Goal: Task Accomplishment & Management: Complete application form

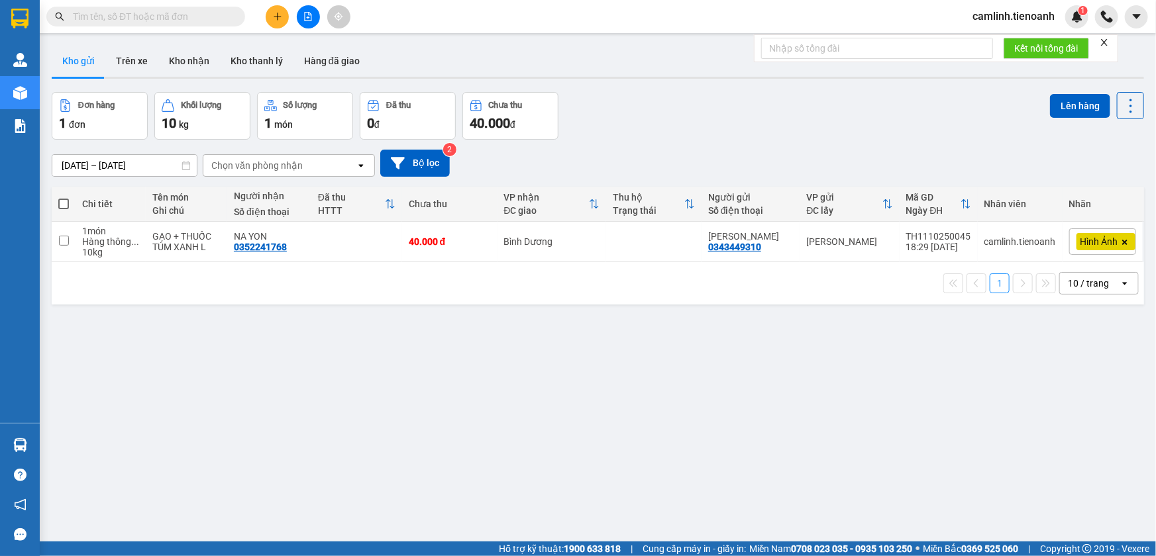
click at [996, 21] on span "camlinh.tienoanh" at bounding box center [1013, 16] width 103 height 17
click at [995, 41] on span "Đăng xuất" at bounding box center [1019, 41] width 75 height 15
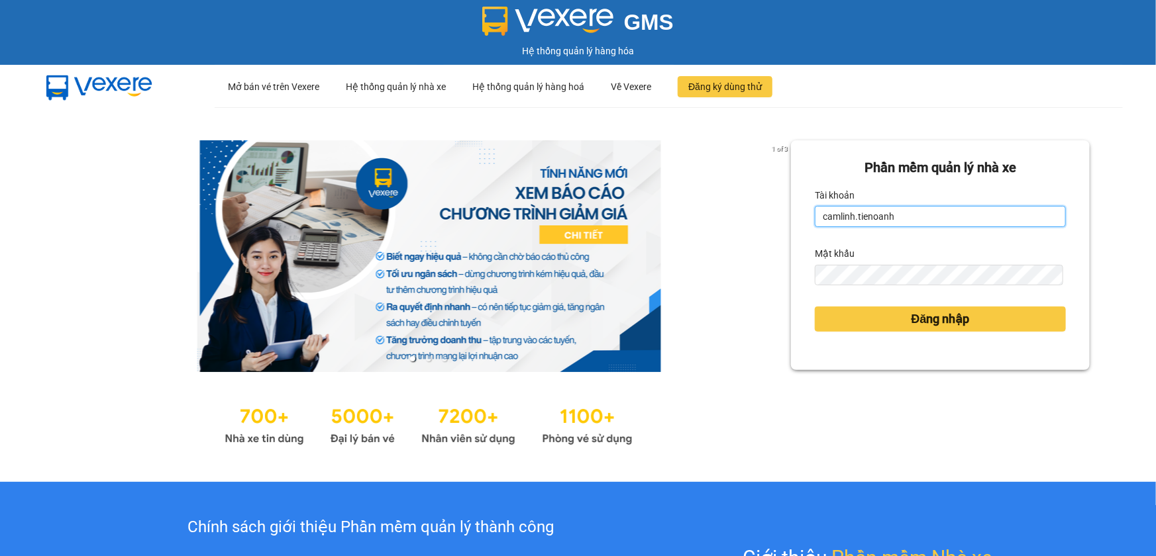
click at [900, 219] on input "camlinh.tienoanh" at bounding box center [940, 216] width 251 height 21
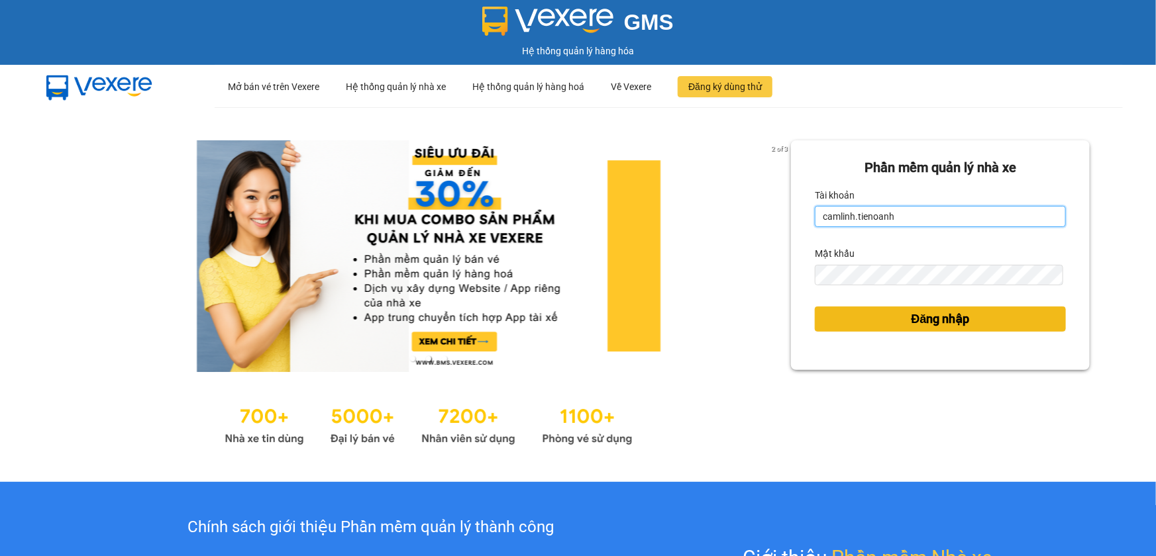
type input "thuyduyen.tienoanh"
click at [844, 325] on button "Đăng nhập" at bounding box center [940, 319] width 251 height 25
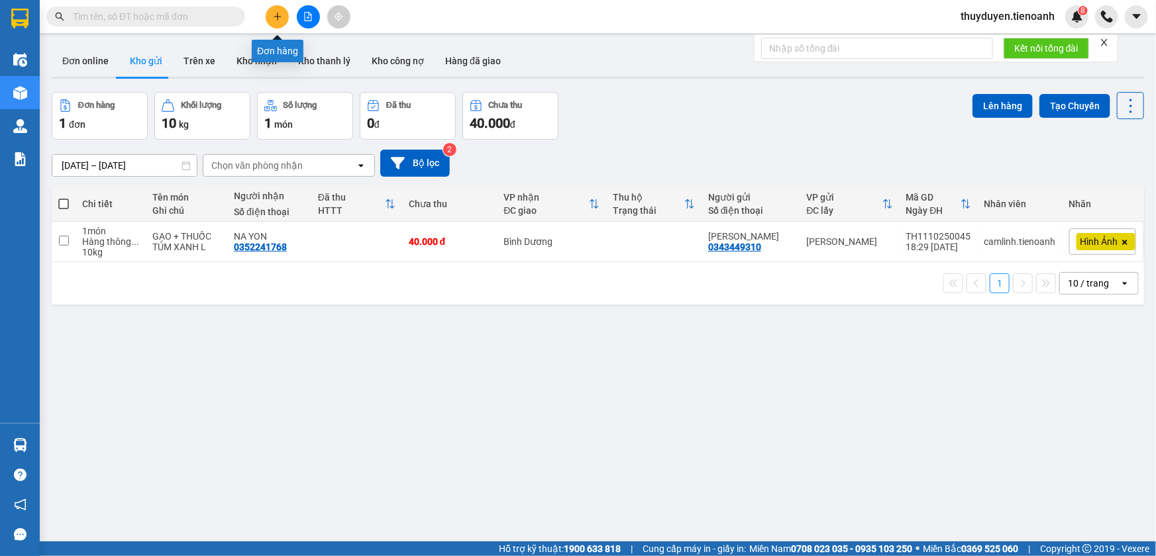
click at [273, 17] on icon "plus" at bounding box center [277, 16] width 9 height 9
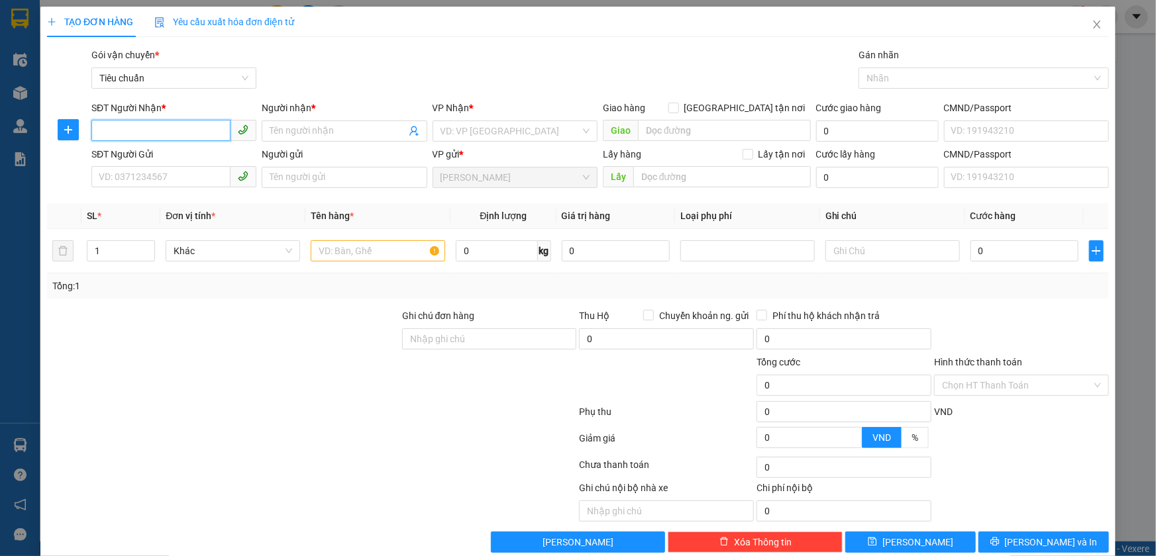
click at [203, 138] on input "SĐT Người Nhận *" at bounding box center [160, 130] width 139 height 21
click at [164, 130] on input "SĐT Người Nhận *" at bounding box center [160, 130] width 139 height 21
type input "0932259555"
click at [272, 135] on input "Người nhận *" at bounding box center [338, 131] width 136 height 15
type input "h"
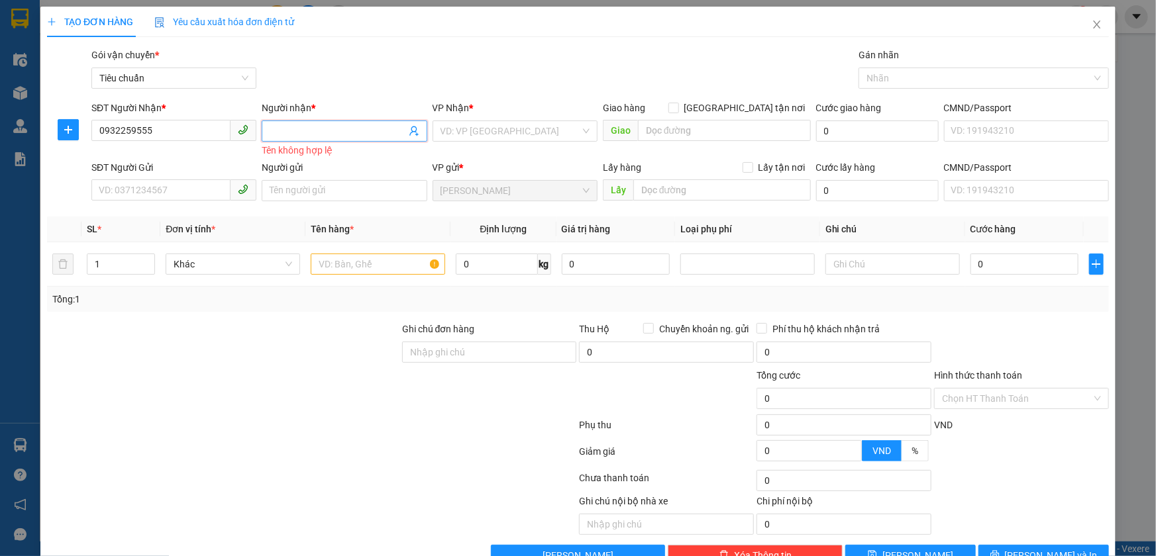
click at [355, 128] on input "Người nhận *" at bounding box center [338, 131] width 136 height 15
type input "O"
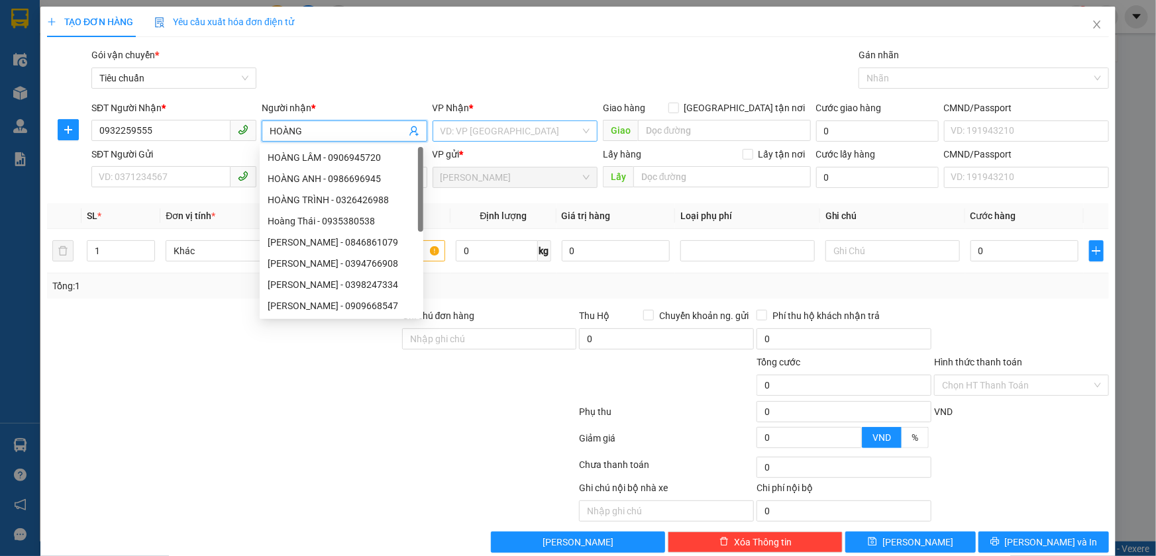
type input "HOÀNG"
click at [534, 132] on input "search" at bounding box center [510, 131] width 140 height 20
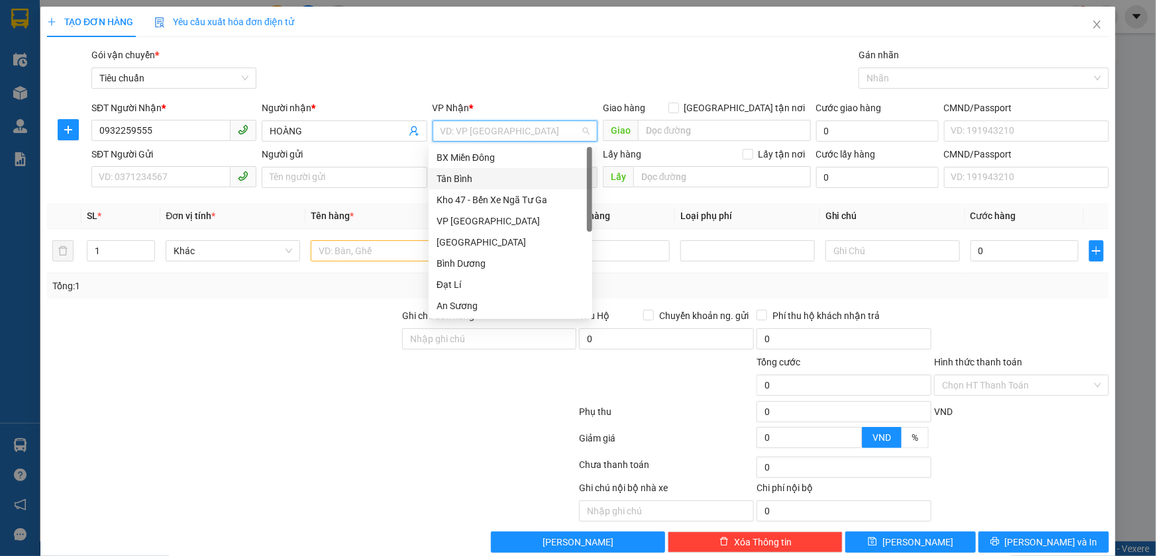
click at [471, 185] on div "Tân Bình" at bounding box center [510, 179] width 148 height 15
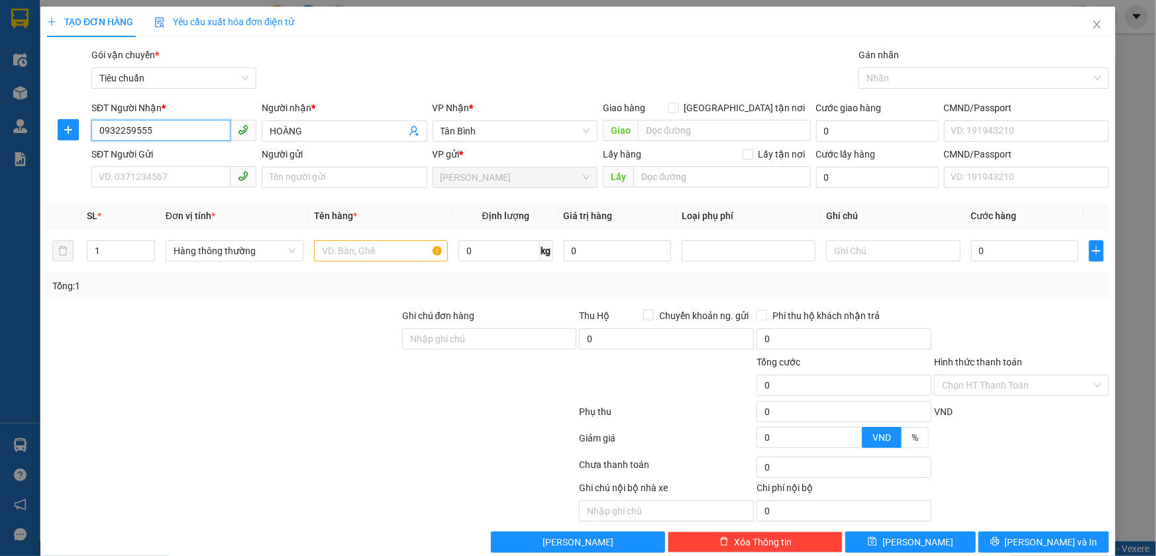
drag, startPoint x: 167, startPoint y: 126, endPoint x: 51, endPoint y: 140, distance: 116.8
click at [52, 140] on div "SĐT Người Nhận * 0932259555 0932259555 Người nhận * HOÀNG VP Nhận * Tân Bình Gi…" at bounding box center [578, 124] width 1064 height 46
click at [104, 178] on input "SĐT Người Gửi" at bounding box center [160, 176] width 139 height 21
paste input "0932259555"
type input "0932259555"
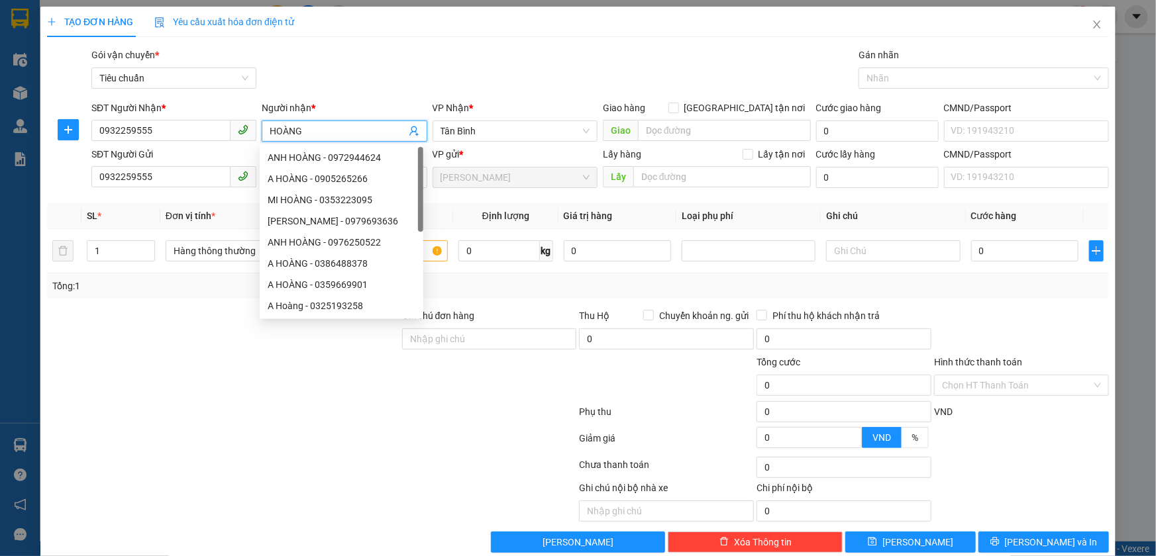
drag, startPoint x: 304, startPoint y: 134, endPoint x: 179, endPoint y: 146, distance: 125.1
click at [183, 147] on form "SĐT Người Nhận * 0932259555 Người nhận * HOÀNG VP Nhận * Tân Bình Giao hàng [GE…" at bounding box center [578, 147] width 1062 height 93
drag, startPoint x: 441, startPoint y: 213, endPoint x: 377, endPoint y: 185, distance: 69.4
click at [436, 209] on th "Tên hàng *" at bounding box center [381, 216] width 144 height 26
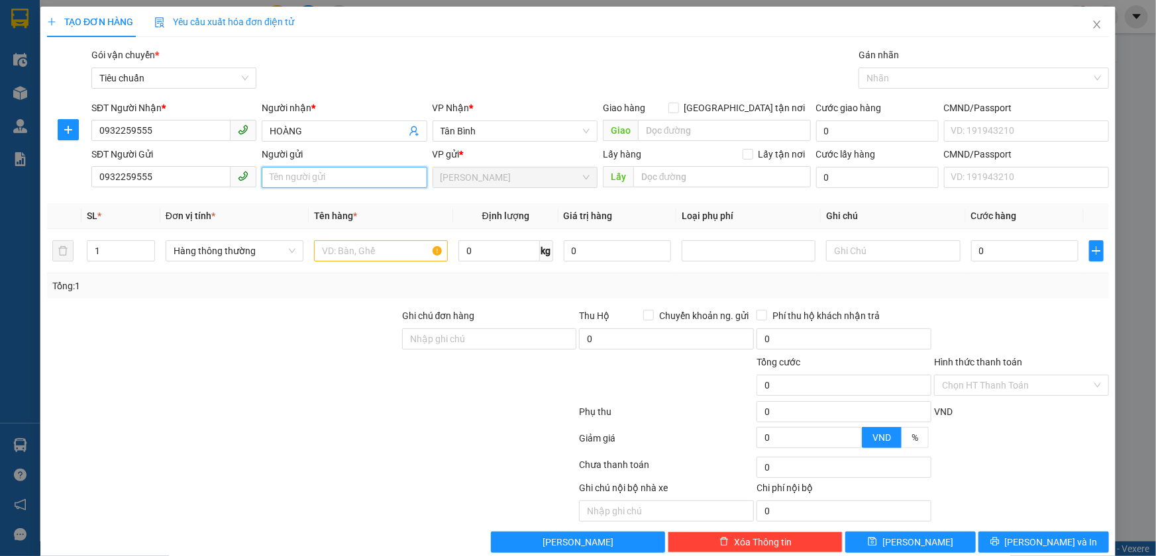
click at [293, 176] on input "Người gửi" at bounding box center [344, 177] width 165 height 21
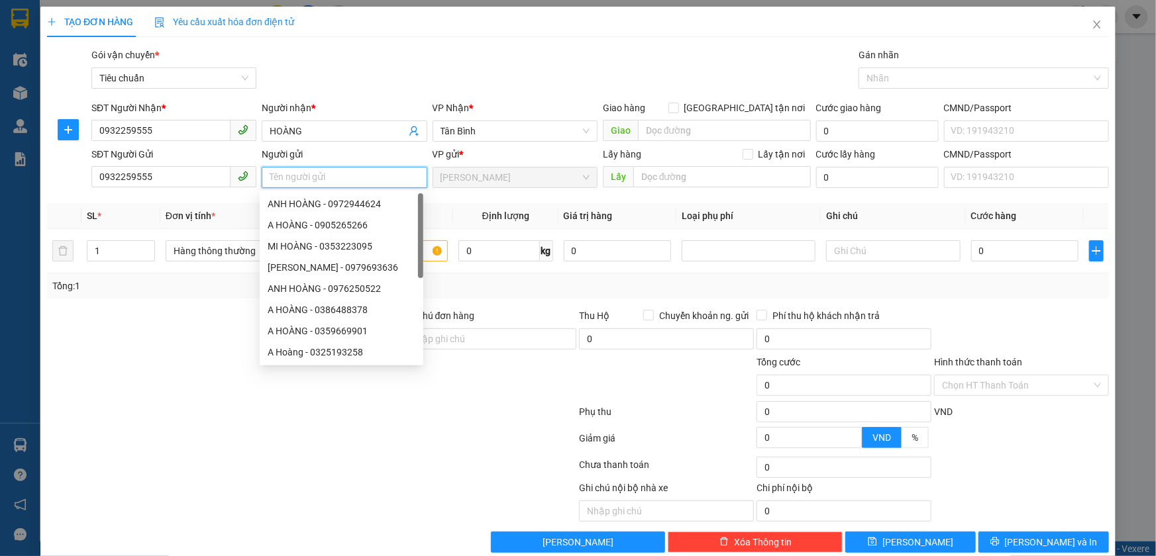
paste input "HOÀNG"
type input "HOÀNG"
drag, startPoint x: 522, startPoint y: 310, endPoint x: 406, endPoint y: 274, distance: 121.3
click at [519, 307] on div "Transit Pickup Surcharge Ids Transit Deliver Surcharge Ids Transit Deliver Surc…" at bounding box center [578, 300] width 1062 height 505
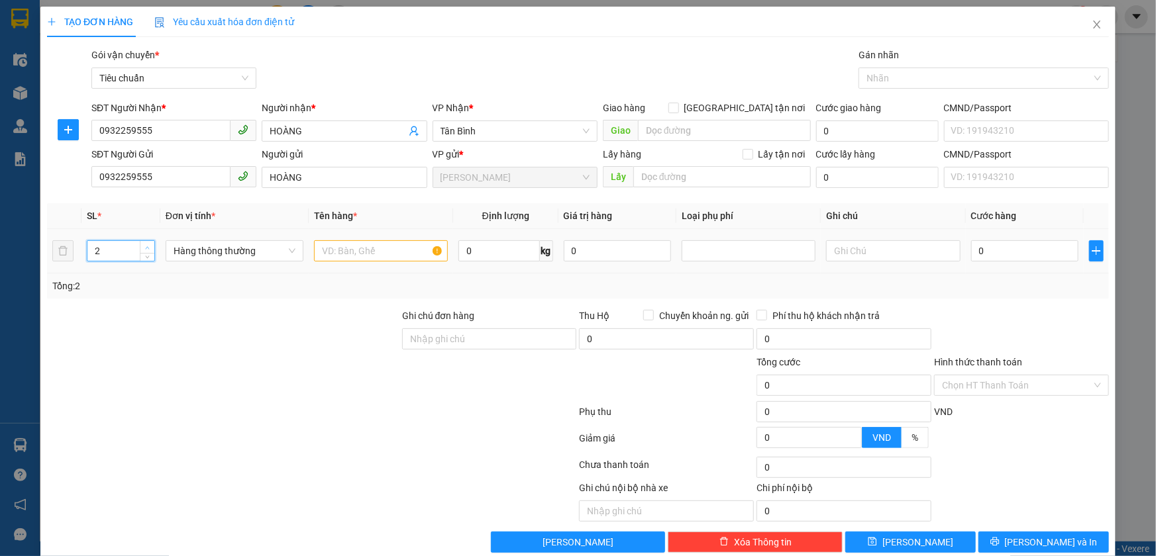
click at [148, 246] on icon "up" at bounding box center [147, 248] width 5 height 5
type input "3"
click at [148, 246] on icon "up" at bounding box center [147, 248] width 5 height 5
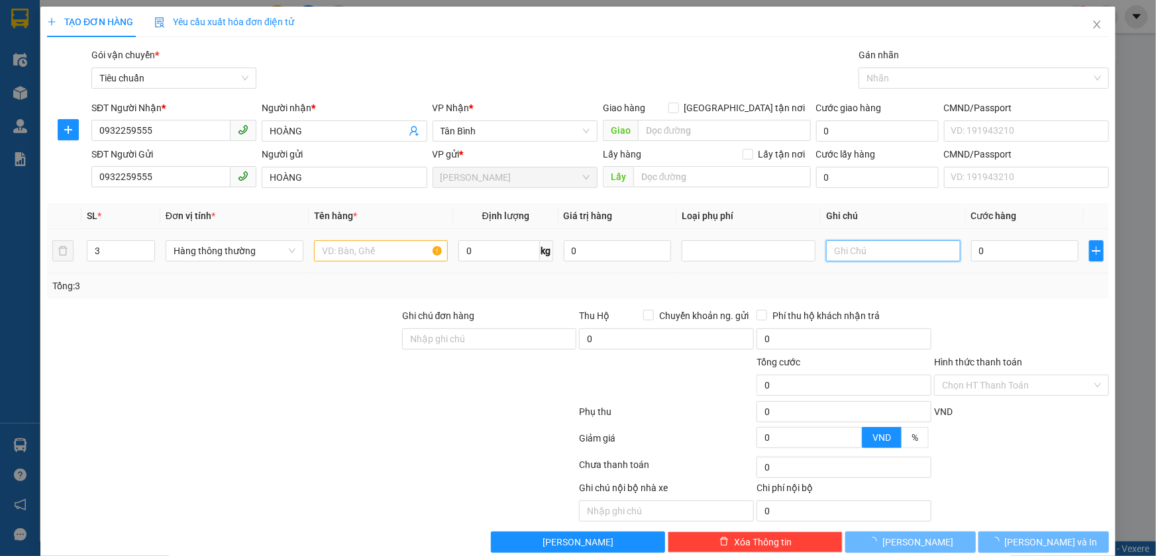
click at [876, 252] on input "text" at bounding box center [893, 250] width 134 height 21
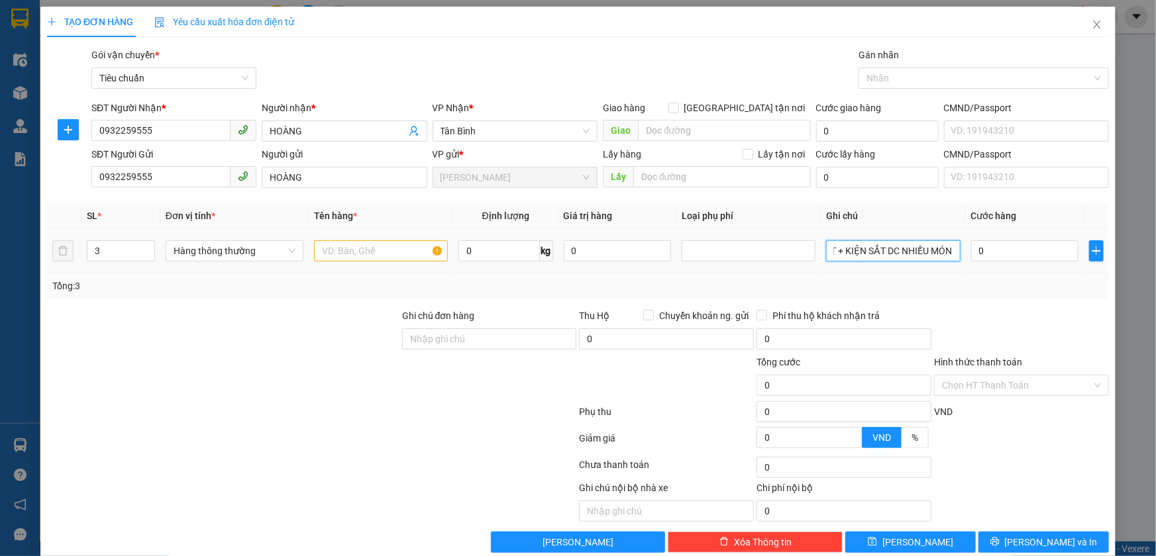
scroll to position [0, 81]
type input "TẤM NỆM + QUẠT + KIỆN SẮT DC NHIỀU MÓN"
click at [378, 247] on input "text" at bounding box center [381, 250] width 134 height 21
type input "QUẠT + NỆM + QUẦN ÁO"
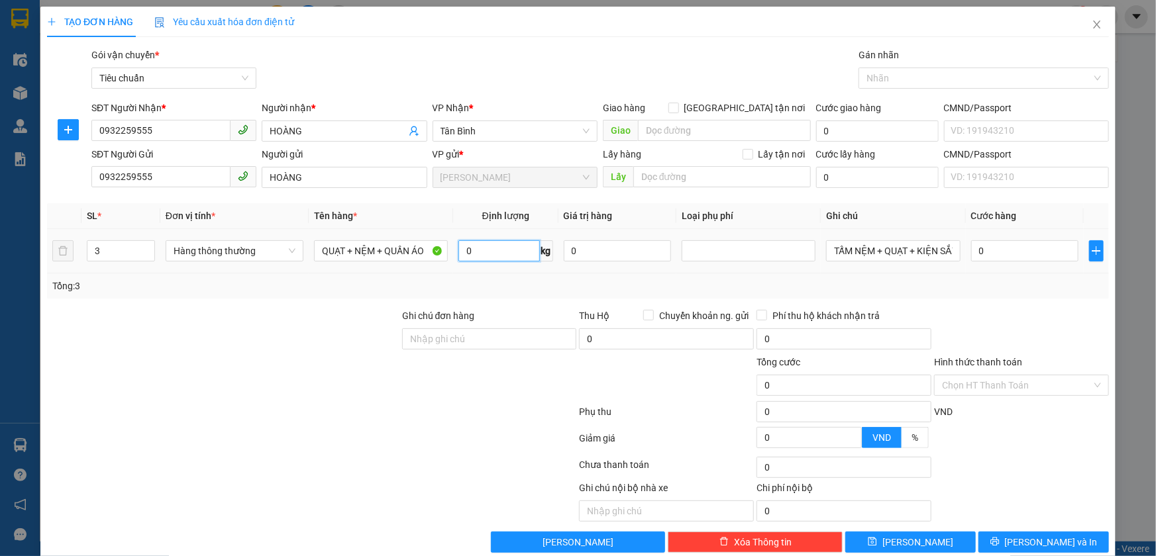
click at [499, 248] on input "0" at bounding box center [498, 250] width 81 height 21
type input "7"
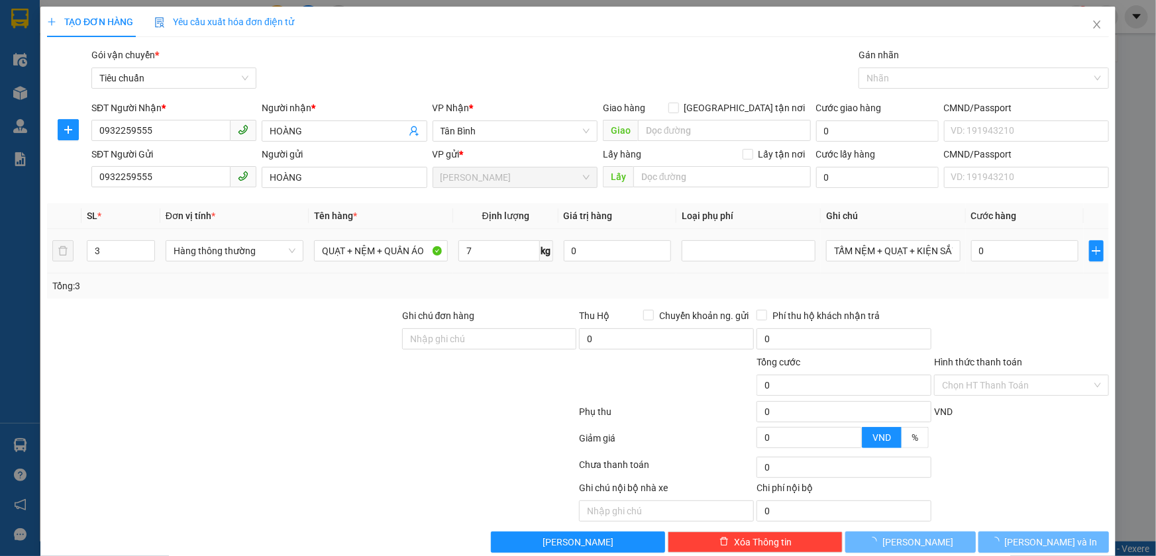
click at [499, 272] on td "7 kg" at bounding box center [505, 251] width 105 height 44
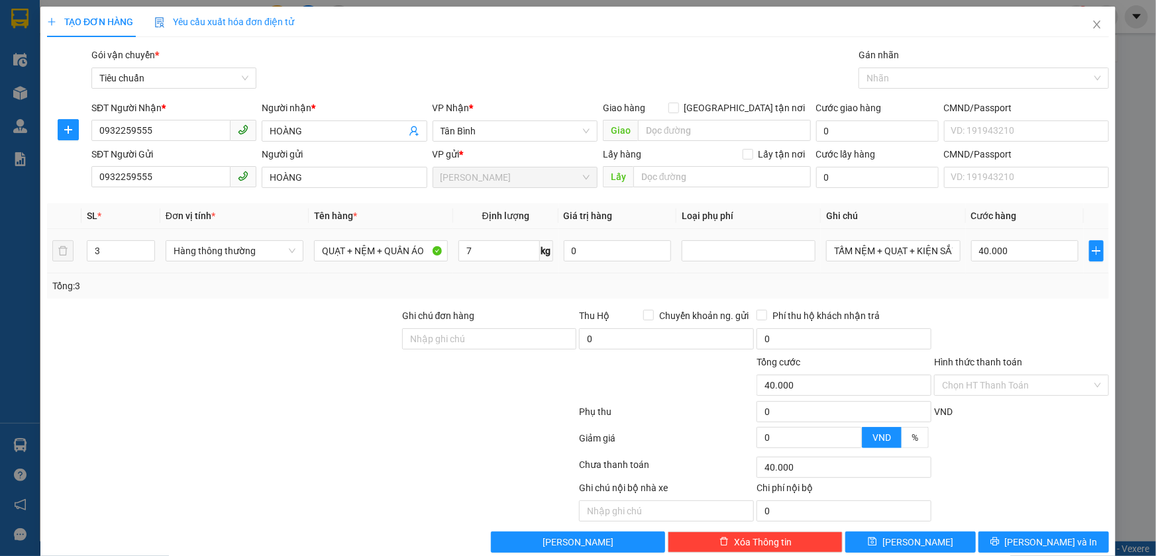
type input "40.000"
click at [1022, 246] on input "40.000" at bounding box center [1025, 250] width 108 height 21
type input "1"
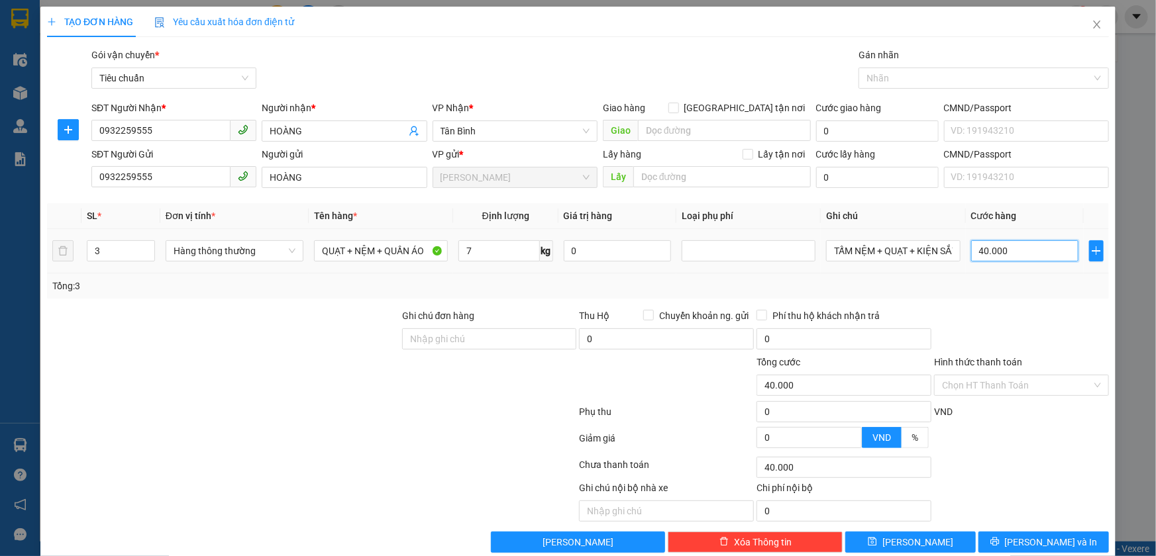
type input "1"
type input "15"
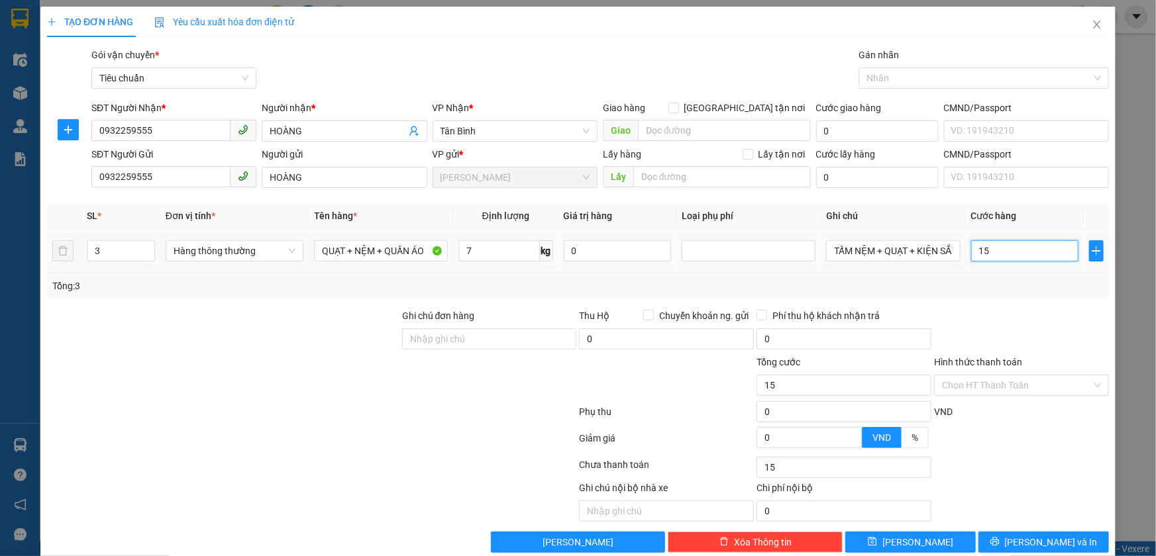
type input "150"
type input "150.000"
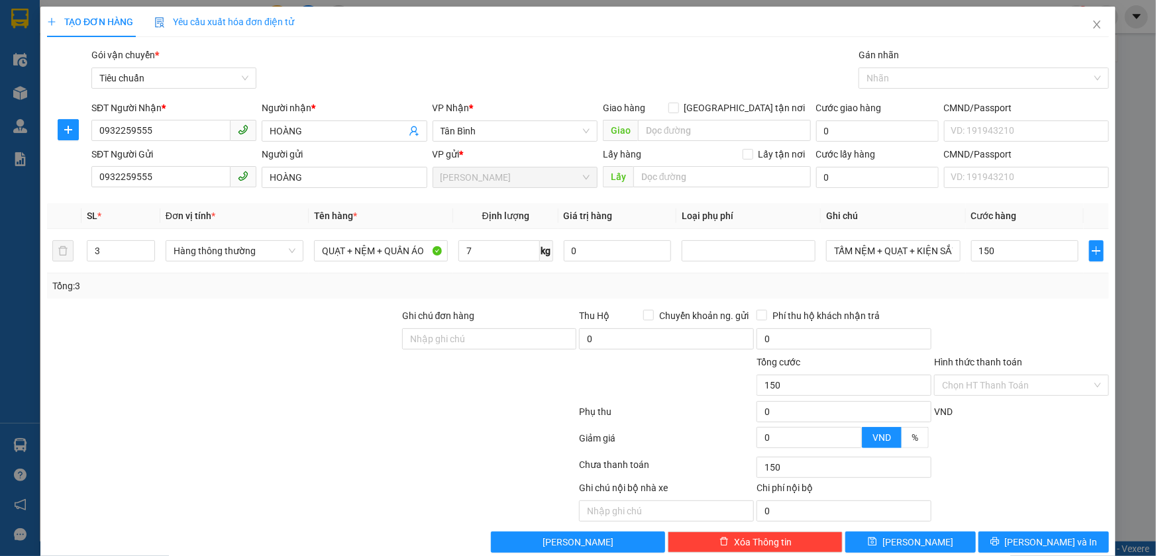
type input "150.000"
click at [1007, 311] on div at bounding box center [1020, 332] width 177 height 46
click at [436, 345] on input "Ghi chú đơn hàng" at bounding box center [489, 338] width 175 height 21
type input "D"
type input "ĐÃ TƯ VẤN CSVC"
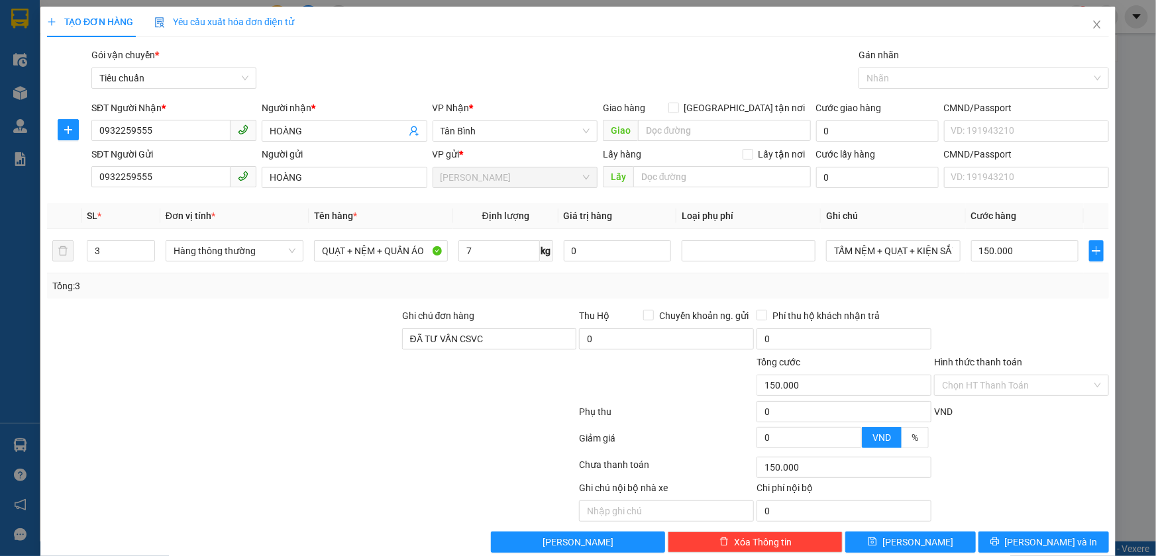
click at [1040, 293] on div "Tổng: 3" at bounding box center [578, 286] width 1062 height 25
click at [1007, 251] on input "150.000" at bounding box center [1025, 250] width 108 height 21
type input "1"
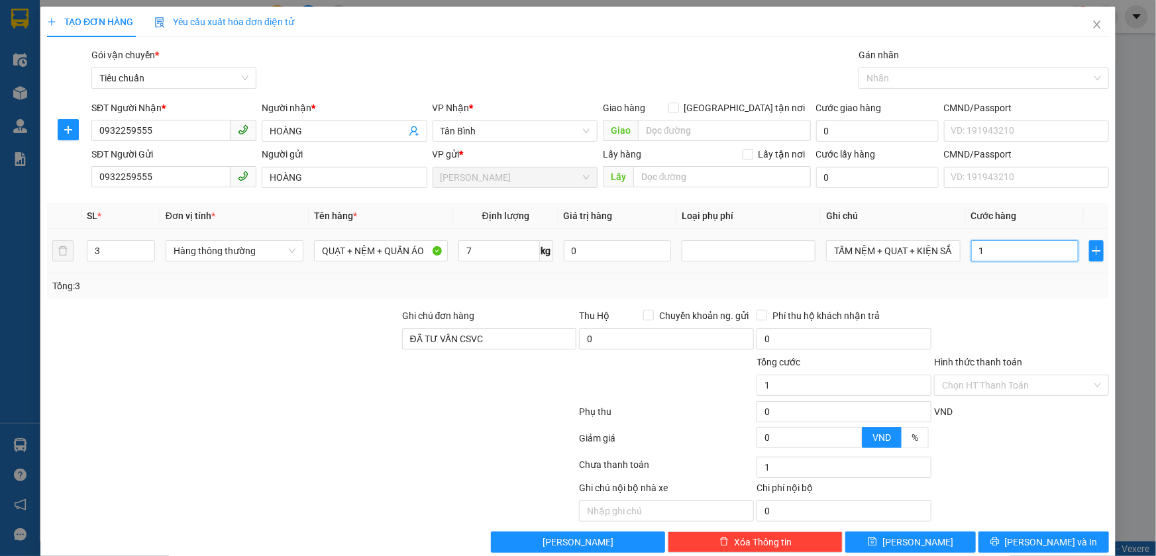
type input "14"
type input "140"
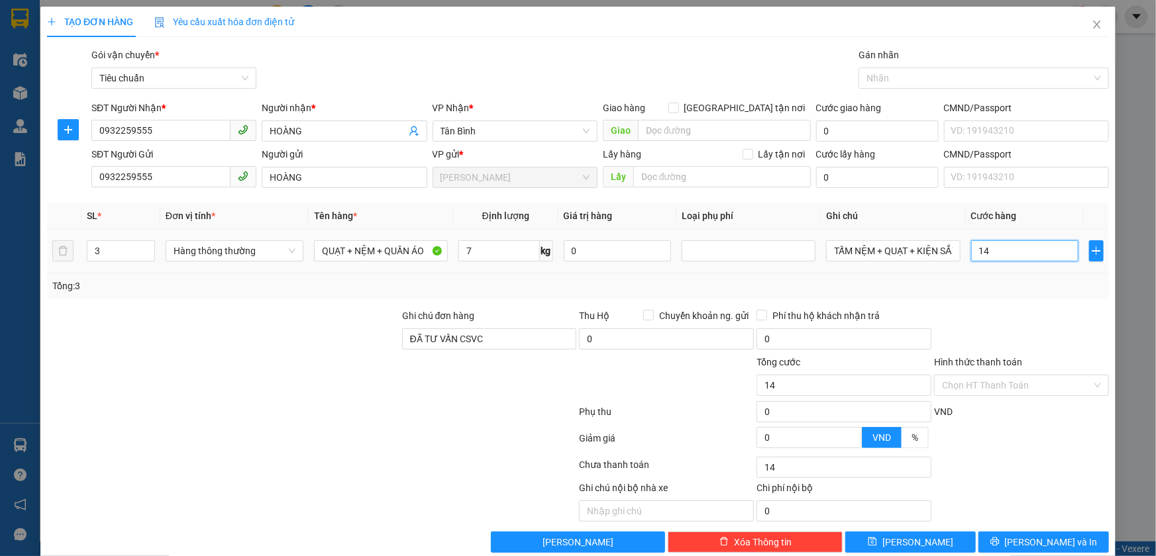
type input "140"
type input "140.000"
click at [1017, 288] on div "Tổng: 3" at bounding box center [577, 286] width 1051 height 15
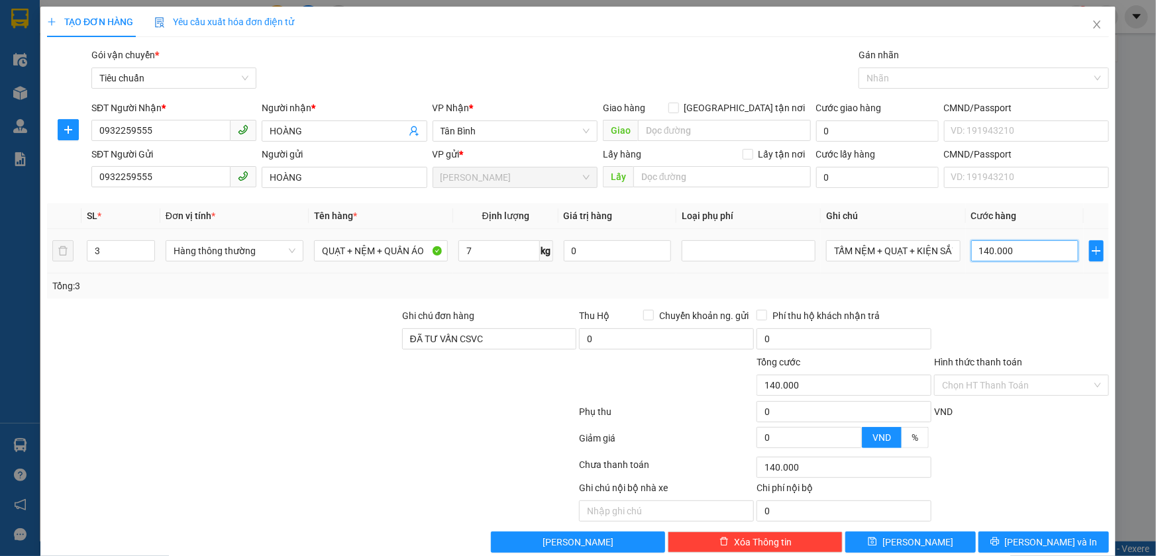
click at [1006, 259] on input "140.000" at bounding box center [1025, 250] width 108 height 21
type input "1"
type input "12"
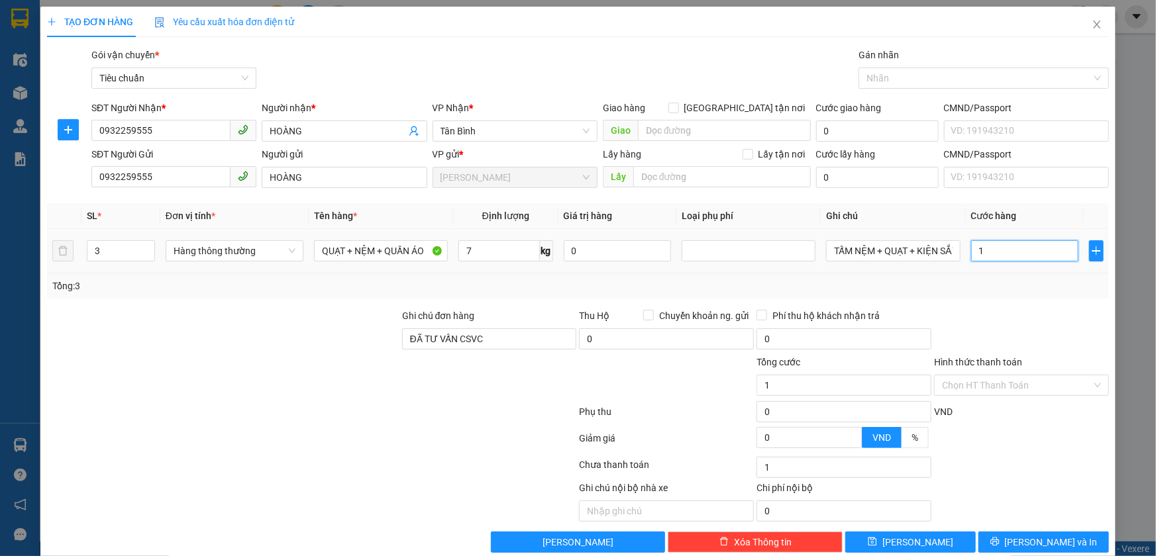
type input "12"
type input "120"
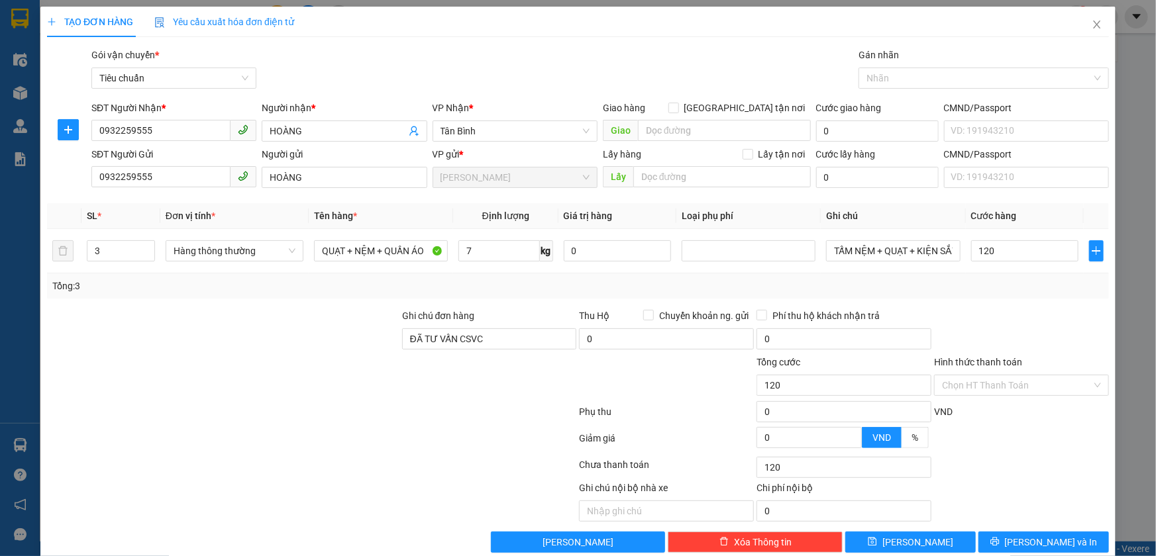
type input "120.000"
click at [1004, 279] on div "Tổng: 3" at bounding box center [577, 286] width 1051 height 15
click at [994, 254] on input "120.000" at bounding box center [1025, 250] width 108 height 21
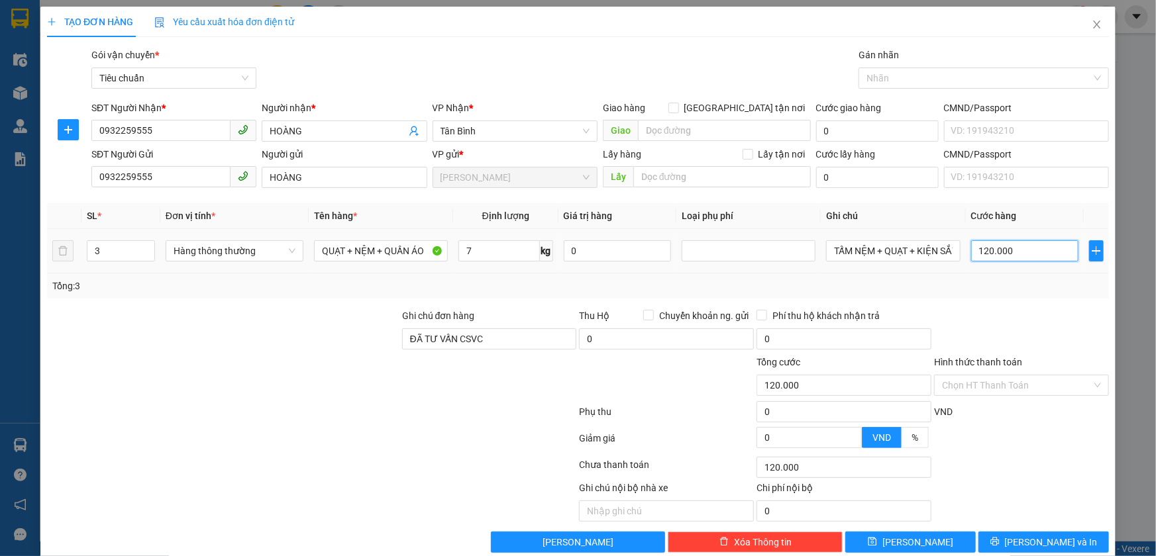
type input "1"
type input "15"
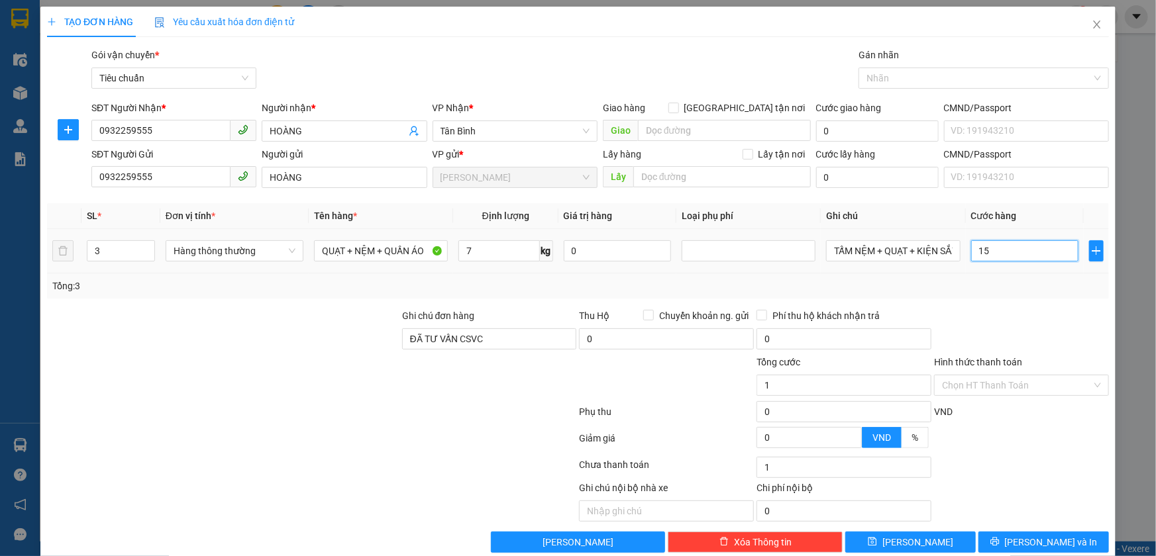
type input "15"
type input "150"
type input "150.000"
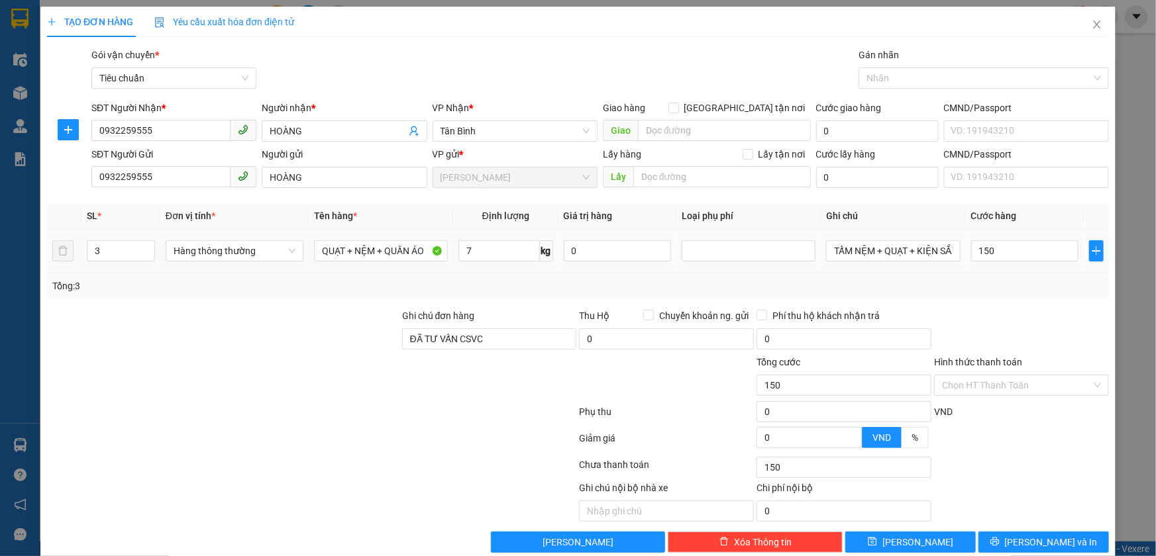
type input "150.000"
click at [1003, 275] on div "Tổng: 3" at bounding box center [578, 286] width 1062 height 25
click at [1009, 388] on input "Hình thức thanh toán" at bounding box center [1017, 386] width 150 height 20
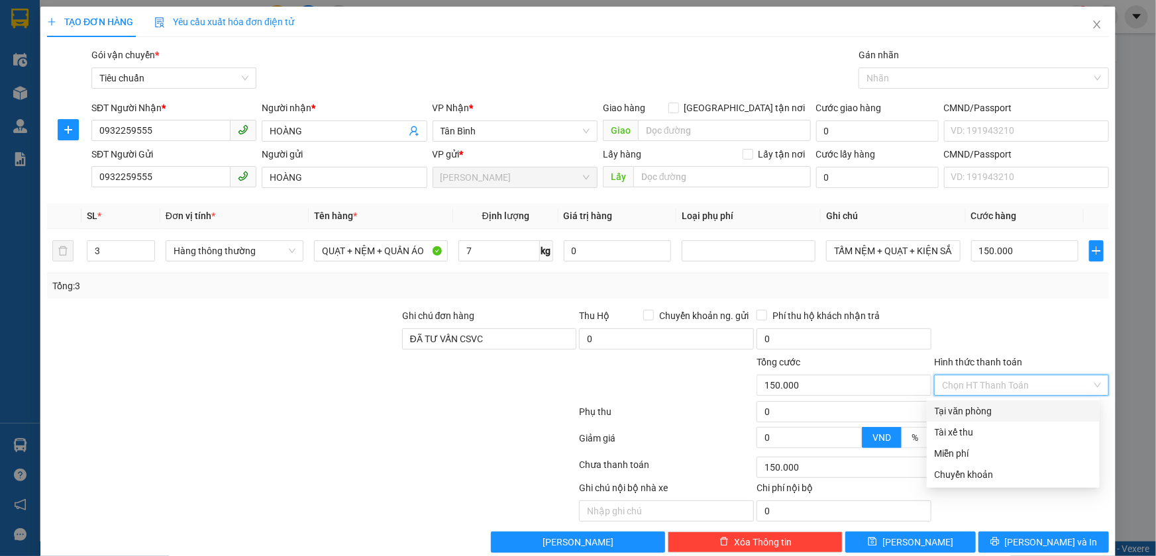
click at [1013, 409] on div "Tại văn phòng" at bounding box center [1012, 411] width 157 height 15
type input "0"
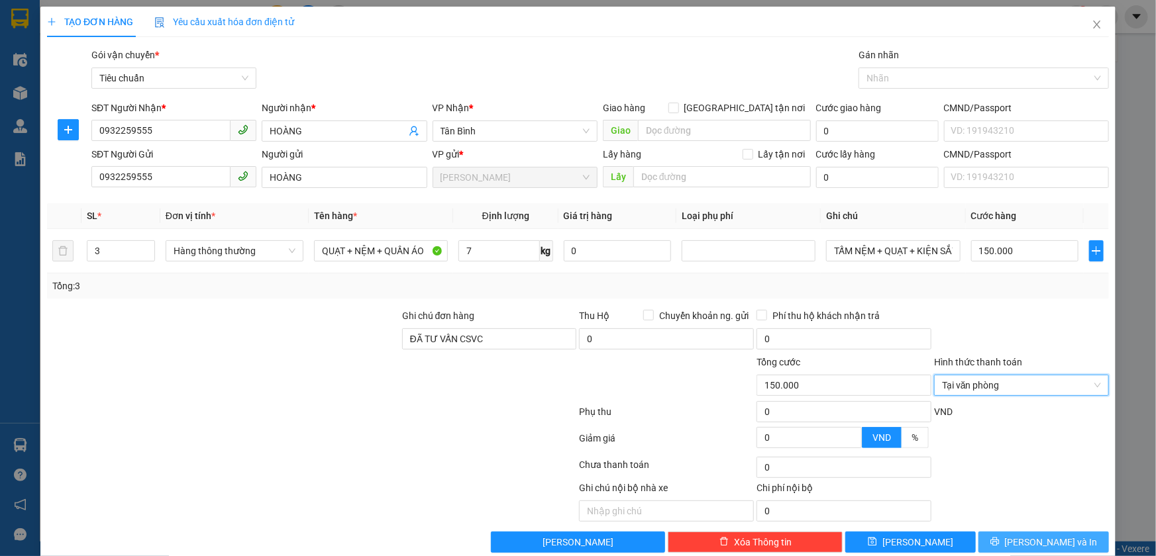
click at [1038, 542] on span "[PERSON_NAME] và In" at bounding box center [1051, 542] width 93 height 15
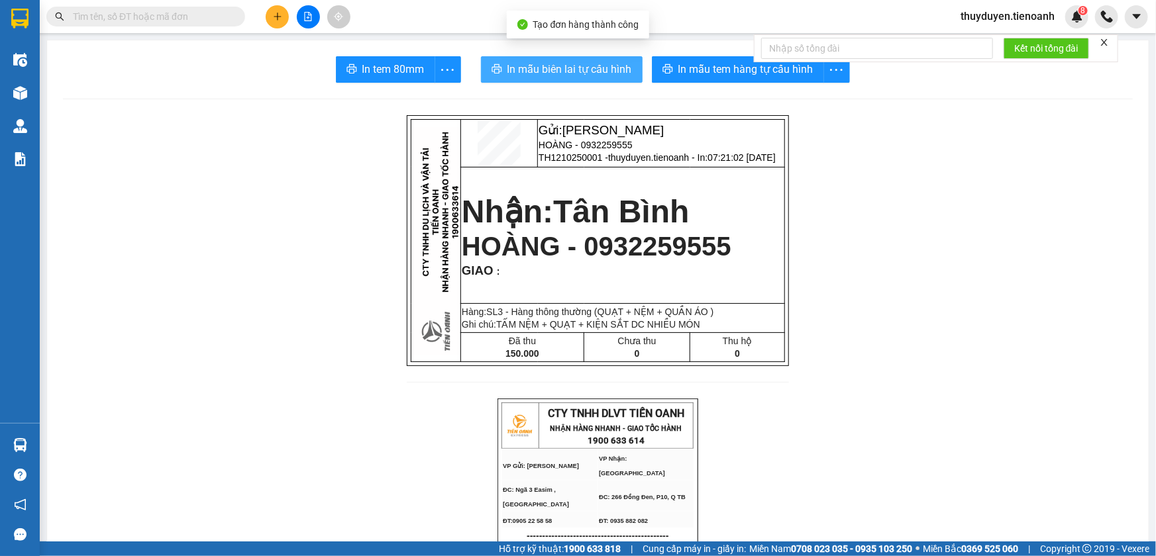
click at [584, 60] on button "In mẫu biên lai tự cấu hình" at bounding box center [562, 69] width 162 height 26
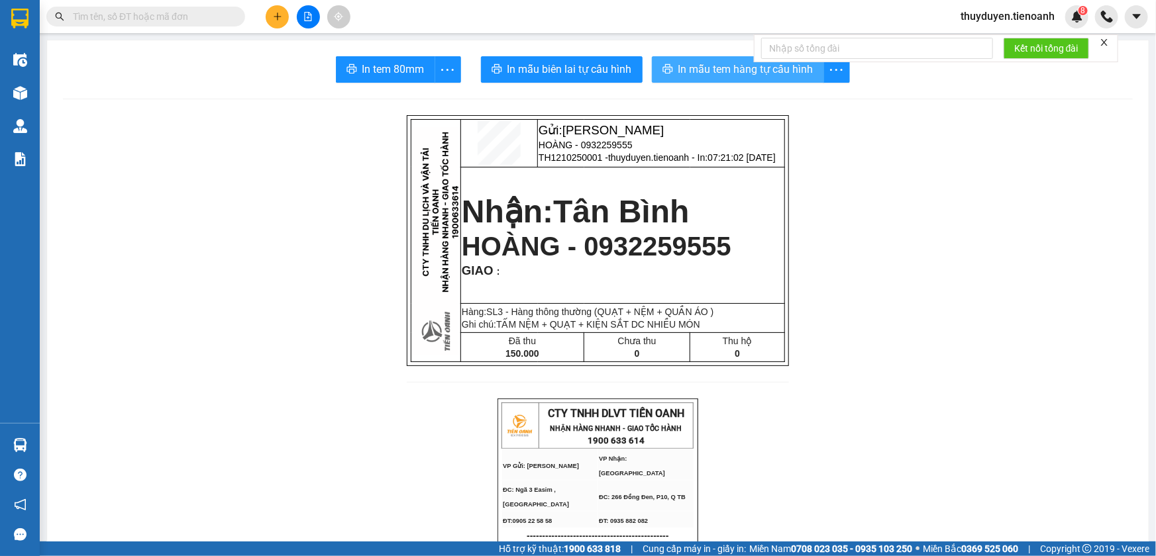
click at [713, 79] on button "In mẫu tem hàng tự cấu hình" at bounding box center [738, 69] width 172 height 26
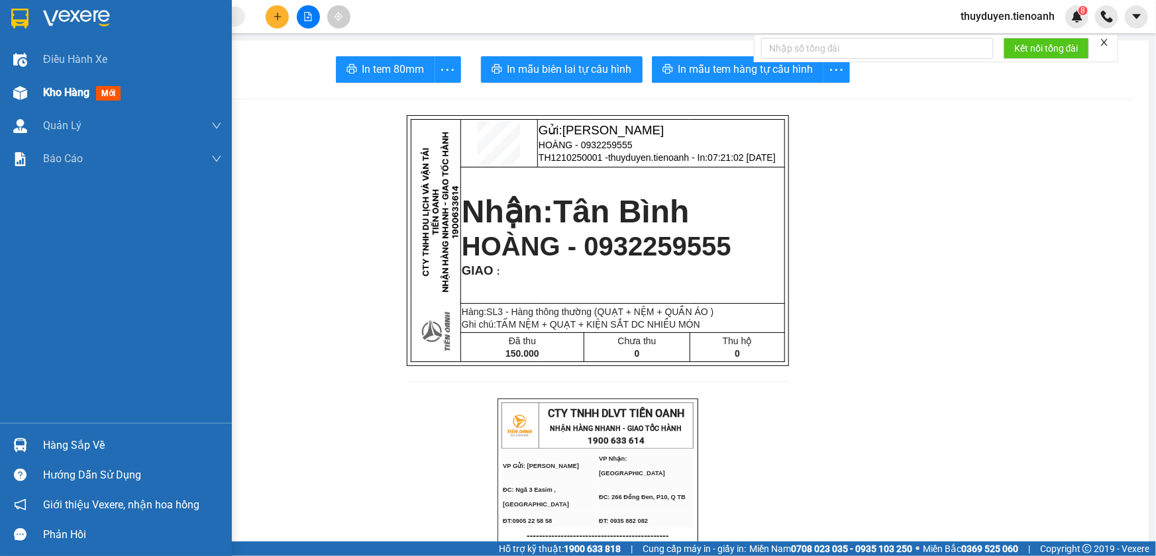
click at [99, 83] on div "Kho hàng mới" at bounding box center [132, 92] width 179 height 33
click at [72, 99] on div "Kho hàng mới" at bounding box center [84, 92] width 83 height 17
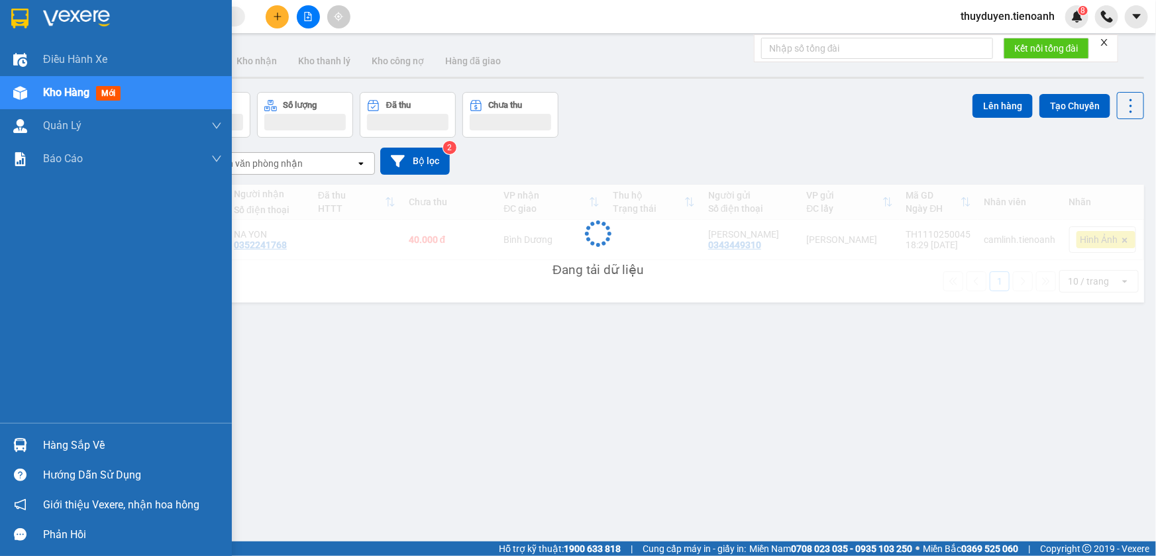
click at [81, 95] on span "Kho hàng" at bounding box center [66, 92] width 46 height 13
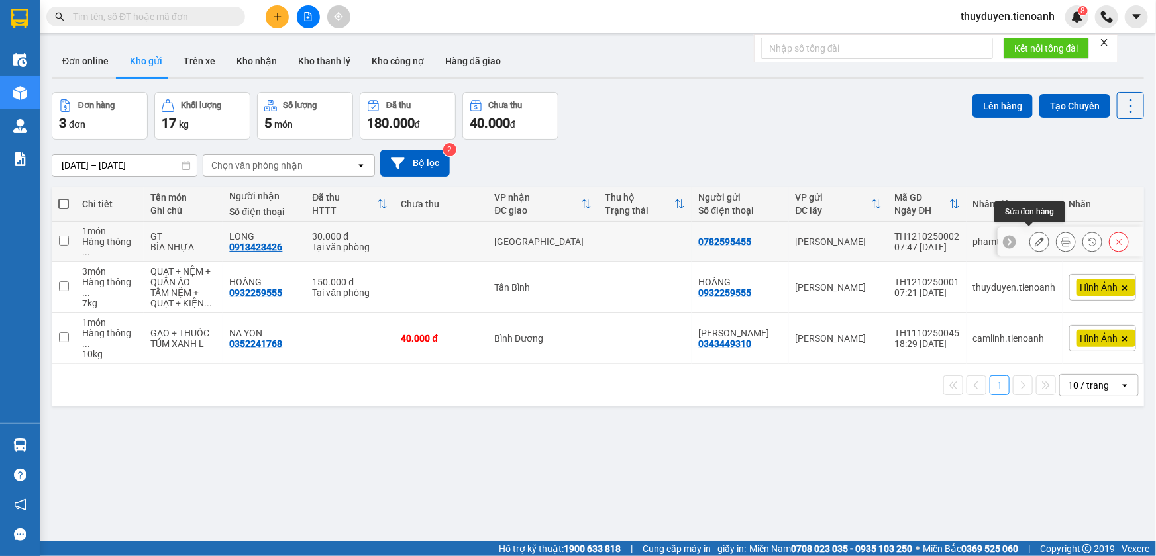
click at [1034, 238] on icon at bounding box center [1038, 241] width 9 height 9
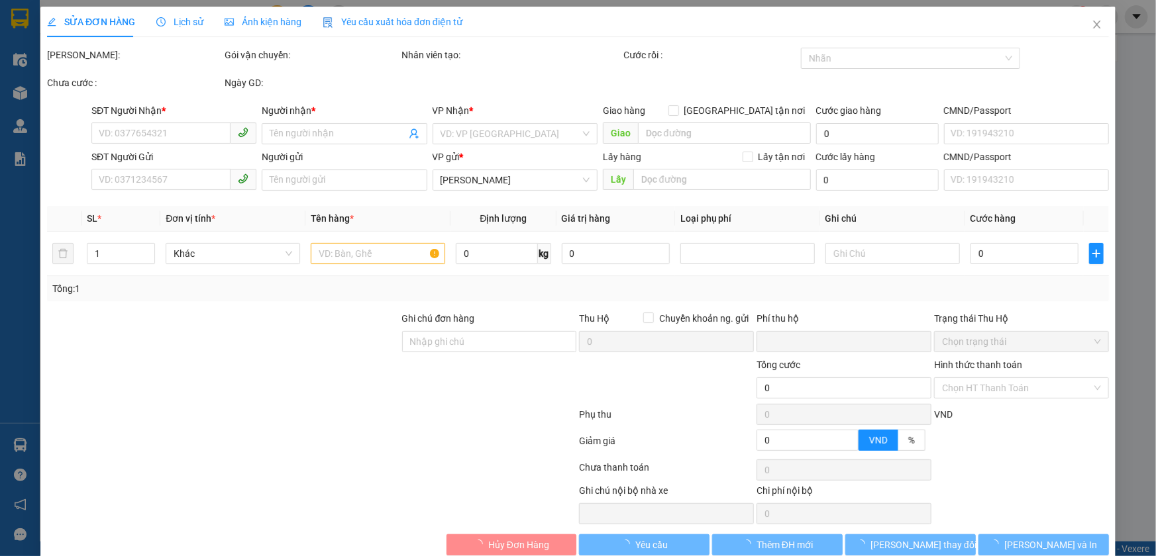
type input "0913423426"
type input "LONG"
type input "0782595455"
type input "0"
type input "30.000"
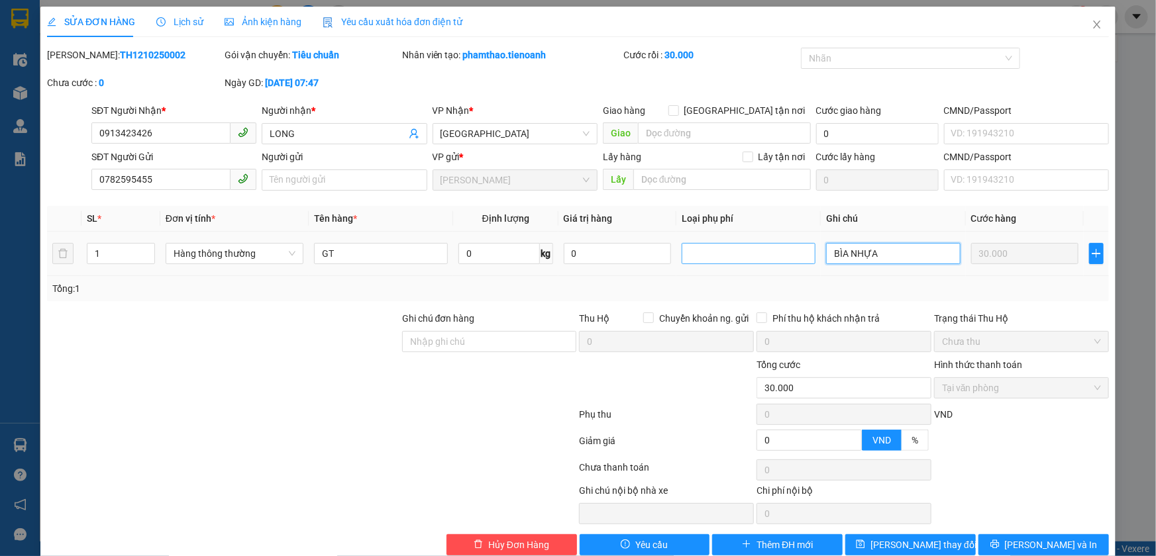
click at [767, 262] on tr "1 Hàng thông thường GT 0 kg 0 BÌA NHỰA 30.000" at bounding box center [578, 254] width 1062 height 44
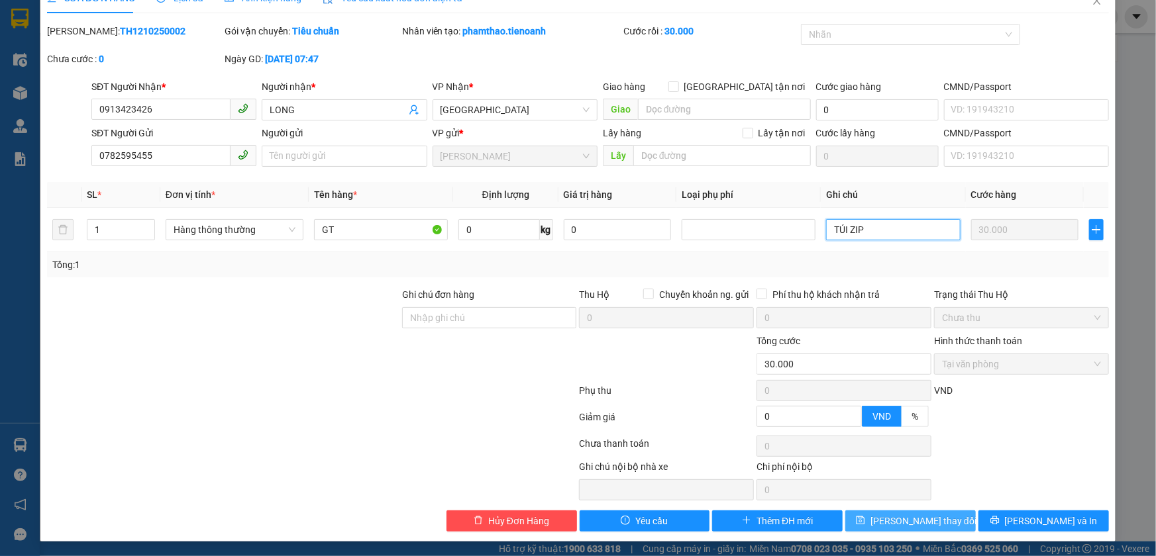
type input "TÚI ZIP"
drag, startPoint x: 899, startPoint y: 523, endPoint x: 750, endPoint y: 338, distance: 237.5
click at [899, 522] on span "[PERSON_NAME] thay đổi" at bounding box center [923, 521] width 106 height 15
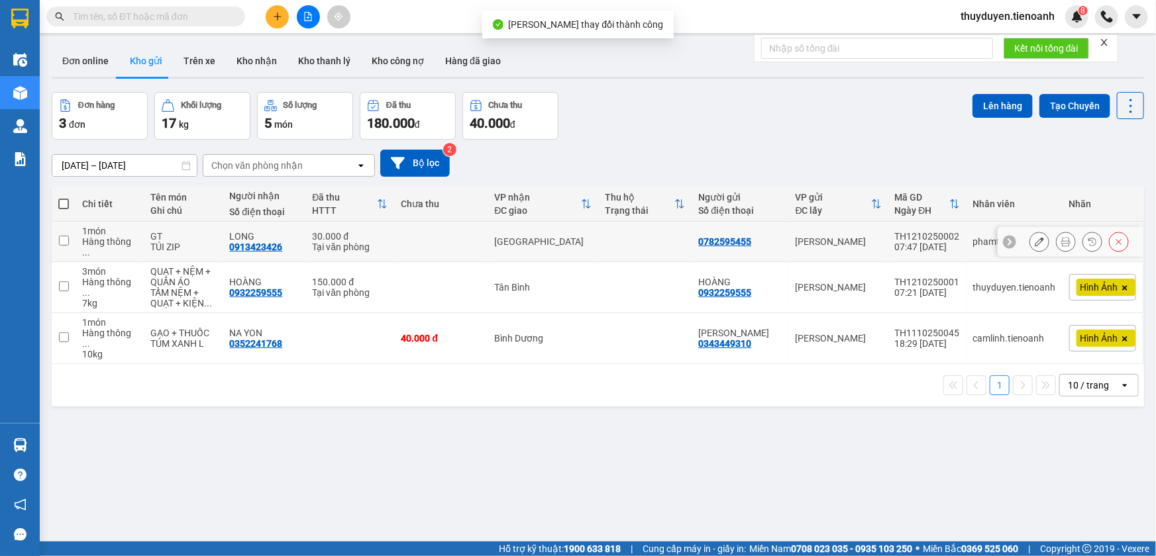
click at [1061, 237] on icon at bounding box center [1065, 241] width 9 height 9
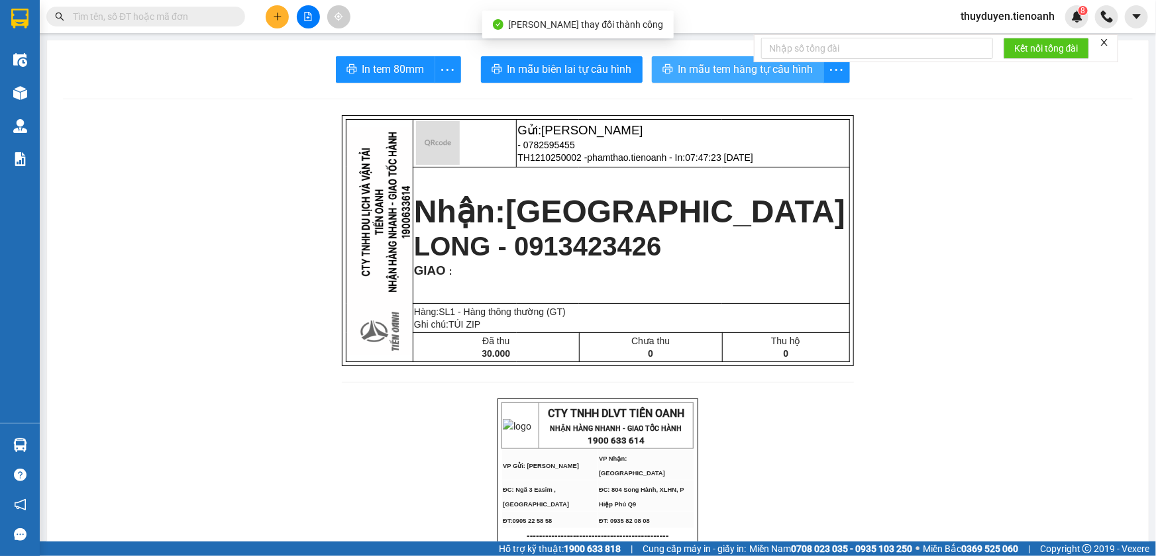
drag, startPoint x: 668, startPoint y: 44, endPoint x: 678, endPoint y: 64, distance: 21.9
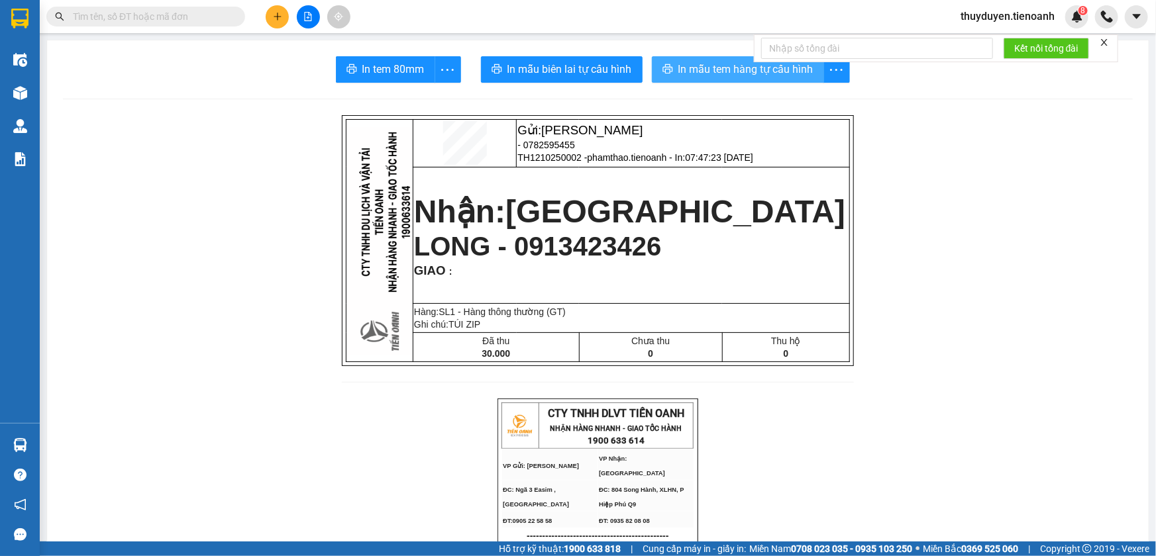
click at [678, 64] on span "In mẫu tem hàng tự cấu hình" at bounding box center [745, 69] width 135 height 17
click at [268, 19] on button at bounding box center [277, 16] width 23 height 23
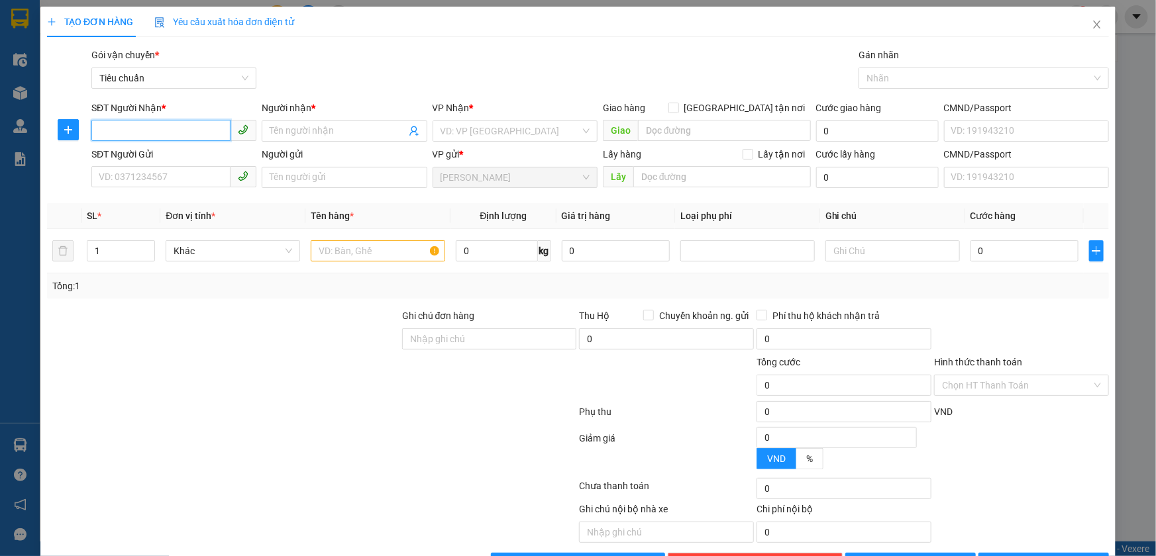
click at [135, 138] on input "SĐT Người Nhận *" at bounding box center [160, 130] width 139 height 21
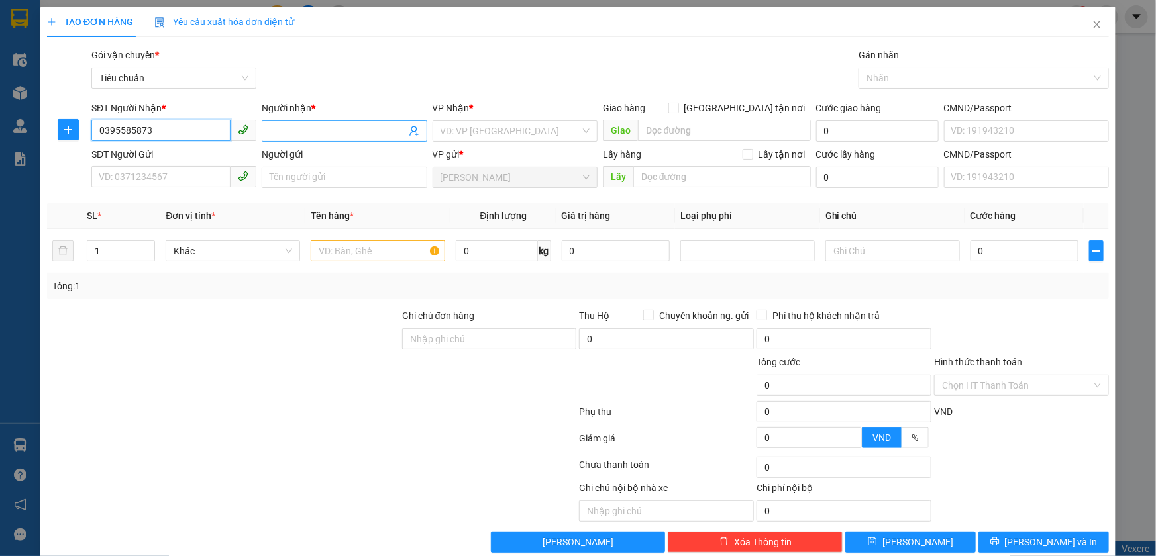
type input "0395585873"
click at [317, 132] on input "Người nhận *" at bounding box center [338, 131] width 136 height 15
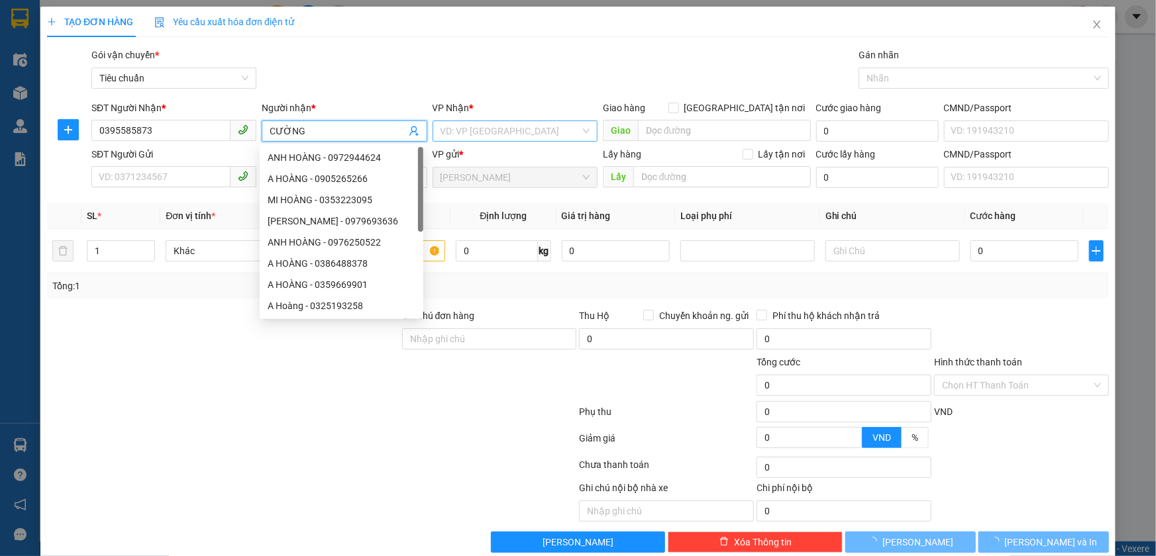
type input "CƯỜNG"
click at [513, 125] on input "search" at bounding box center [510, 131] width 140 height 20
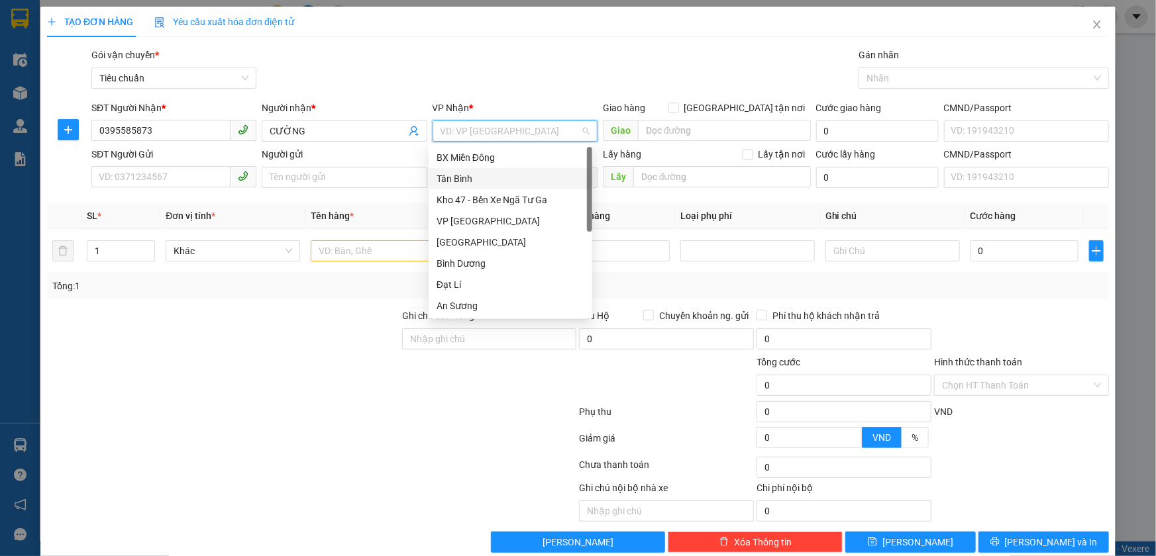
click at [484, 179] on div "Tân Bình" at bounding box center [510, 179] width 148 height 15
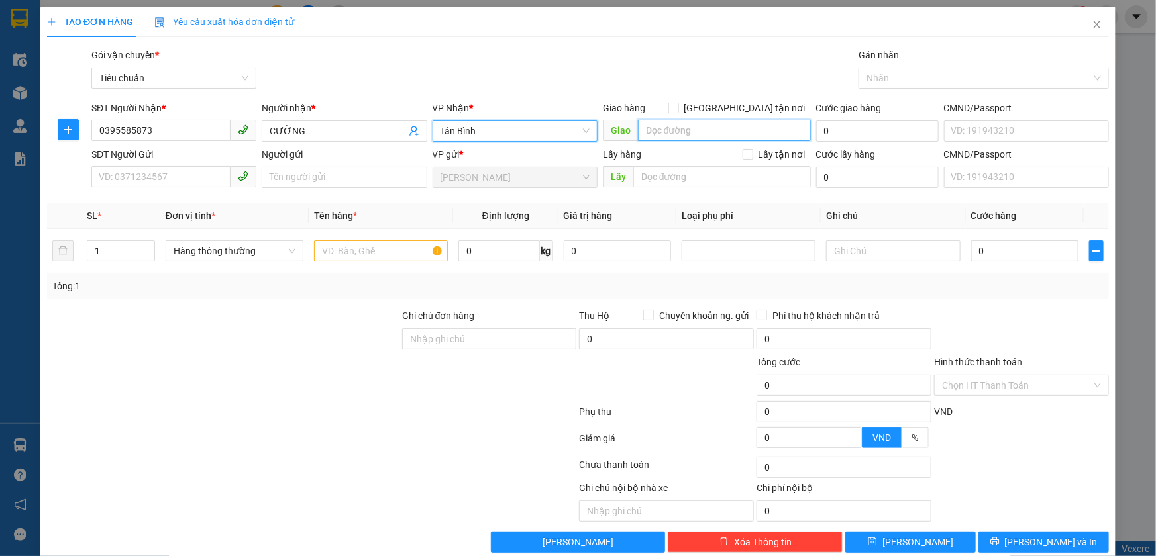
click at [663, 133] on input "search" at bounding box center [724, 130] width 173 height 21
click at [918, 80] on div at bounding box center [977, 78] width 230 height 16
type input "N4 ĐỒNG XOÀI"
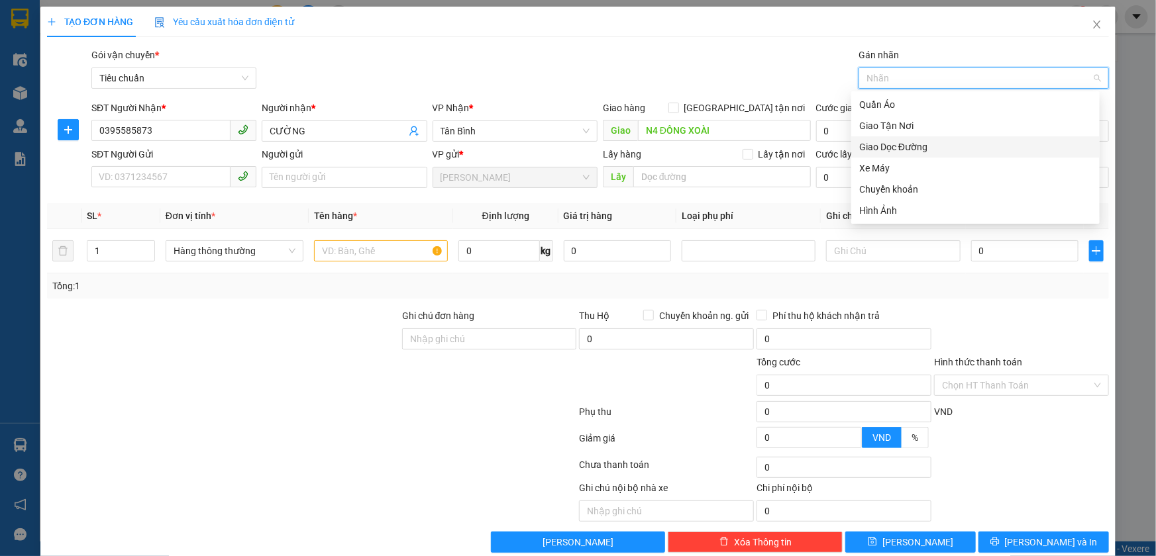
click at [885, 150] on div "Giao Dọc Đường" at bounding box center [975, 147] width 232 height 15
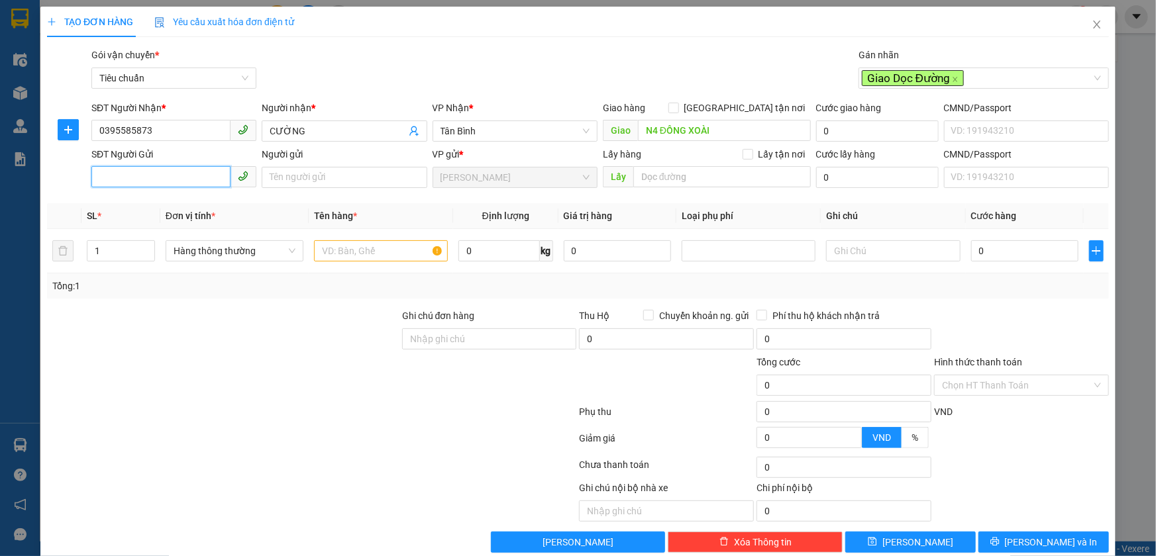
click at [142, 182] on input "SĐT Người Gửi" at bounding box center [160, 176] width 139 height 21
type input "0827013203"
click at [382, 256] on input "text" at bounding box center [381, 250] width 134 height 21
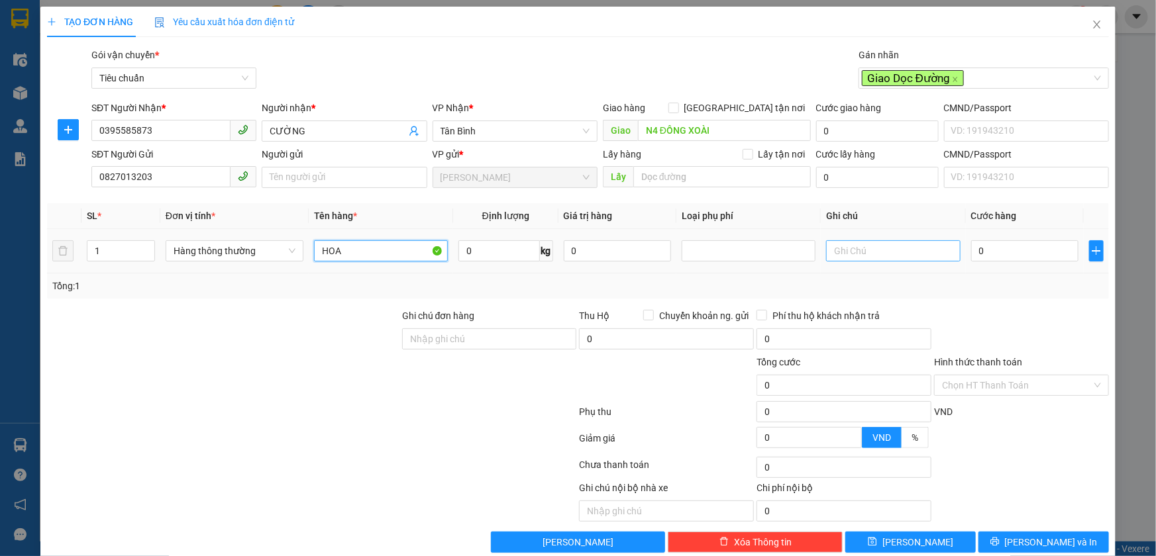
type input "HOA"
drag, startPoint x: 842, startPoint y: 260, endPoint x: 849, endPoint y: 264, distance: 7.7
click at [847, 261] on input "text" at bounding box center [893, 250] width 134 height 21
type input "TH TRƠN"
click at [490, 252] on input "0" at bounding box center [498, 250] width 81 height 21
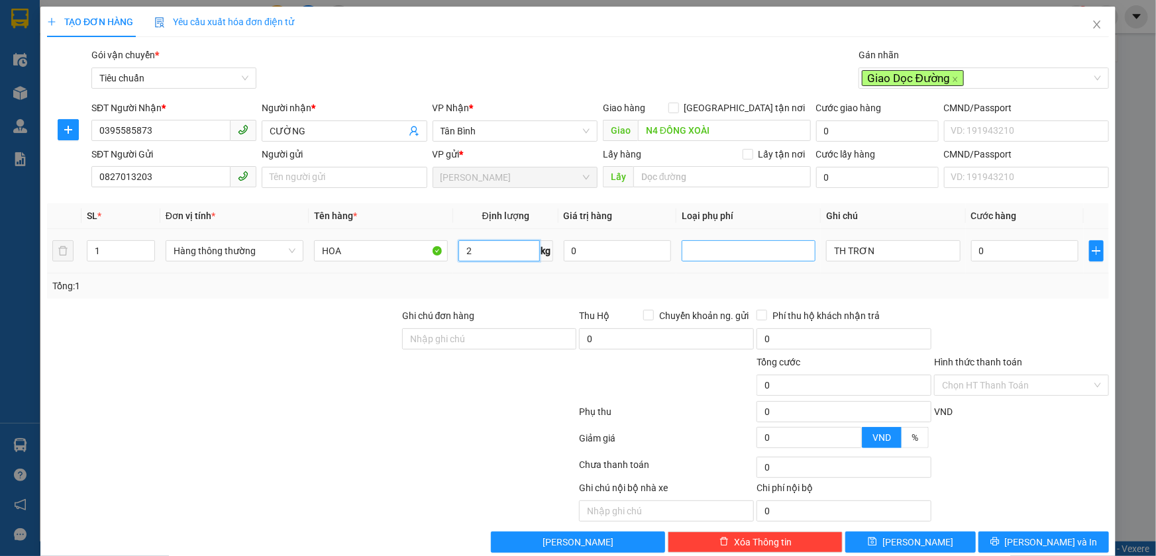
click at [709, 251] on div at bounding box center [748, 251] width 127 height 16
type input "2"
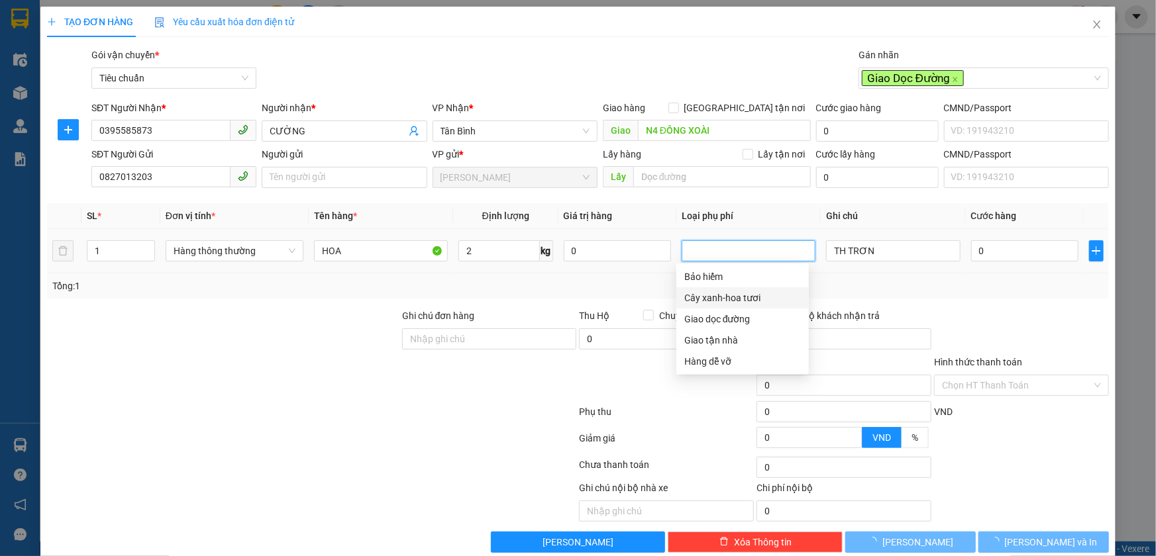
click at [717, 315] on div "Giao dọc đường" at bounding box center [742, 319] width 117 height 15
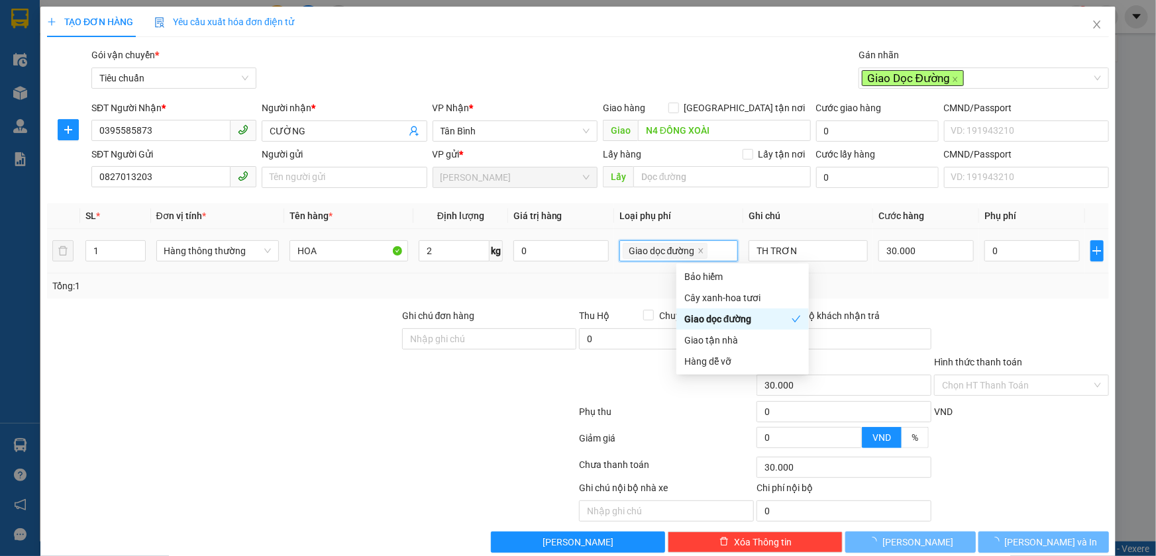
type input "30.000"
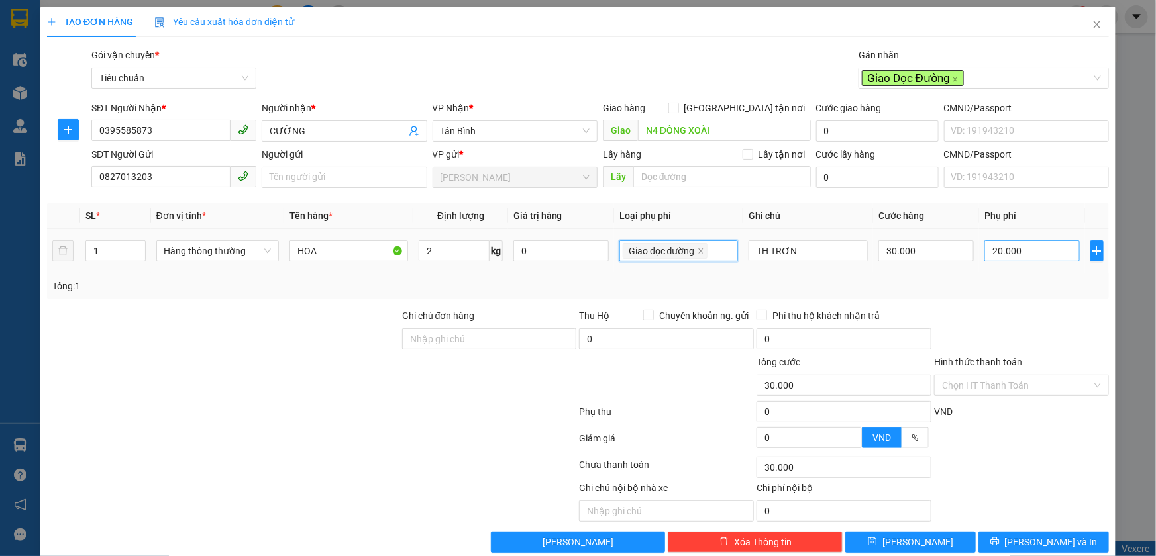
type input "50.000"
type input "20.000"
click at [1013, 395] on div "Hình thức thanh toán Chọn HT Thanh Toán" at bounding box center [1021, 378] width 175 height 46
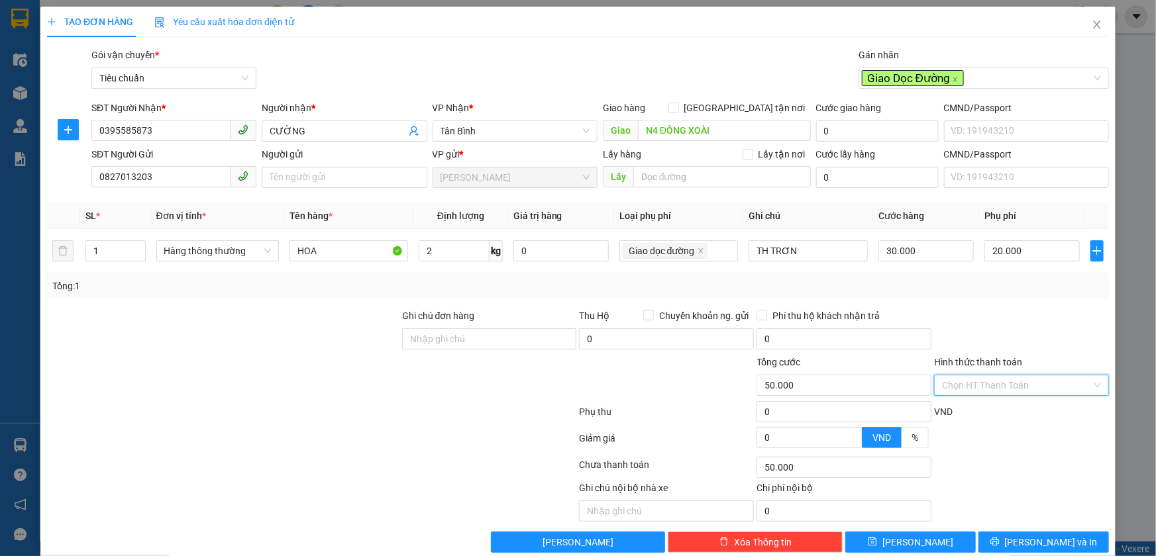
click at [1013, 386] on input "Hình thức thanh toán" at bounding box center [1017, 386] width 150 height 20
click at [1005, 412] on div "Tại văn phòng" at bounding box center [1012, 411] width 157 height 15
type input "0"
click at [1025, 538] on span "[PERSON_NAME] và In" at bounding box center [1051, 542] width 93 height 15
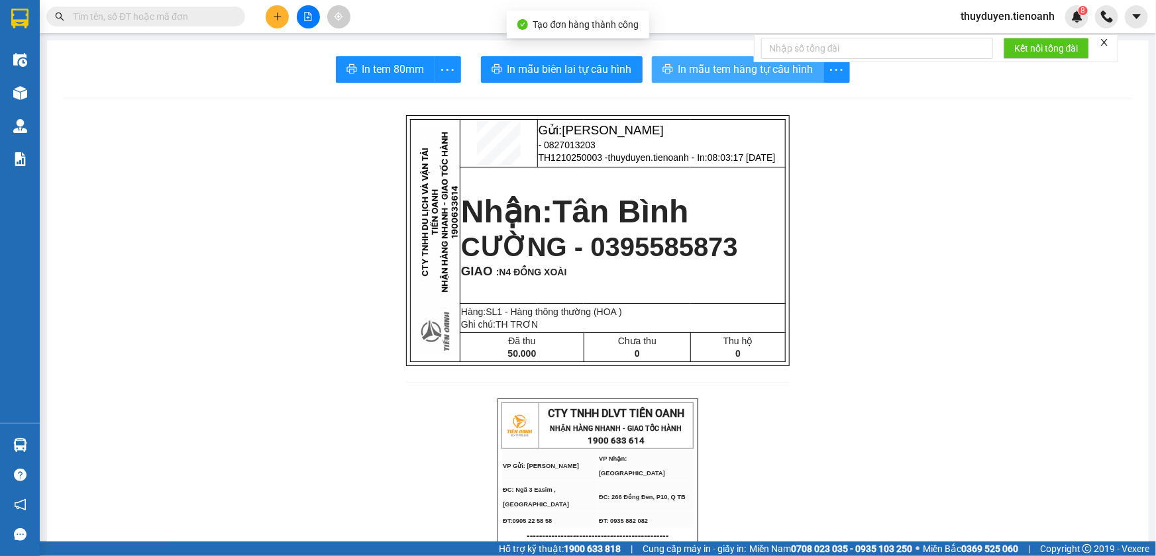
click at [745, 72] on span "In mẫu tem hàng tự cấu hình" at bounding box center [745, 69] width 135 height 17
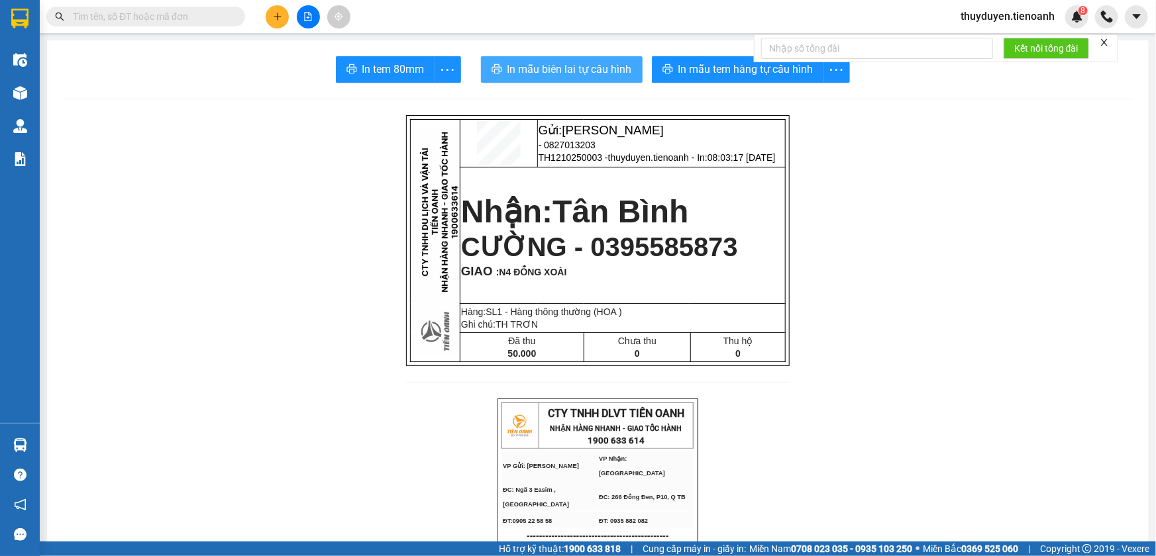
click at [591, 70] on span "In mẫu biên lai tự cấu hình" at bounding box center [569, 69] width 125 height 17
